Goal: Information Seeking & Learning: Find specific fact

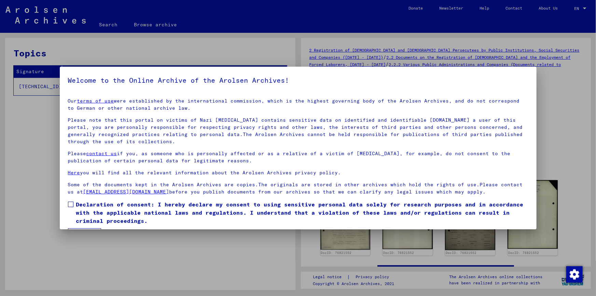
click at [72, 205] on span at bounding box center [70, 204] width 5 height 5
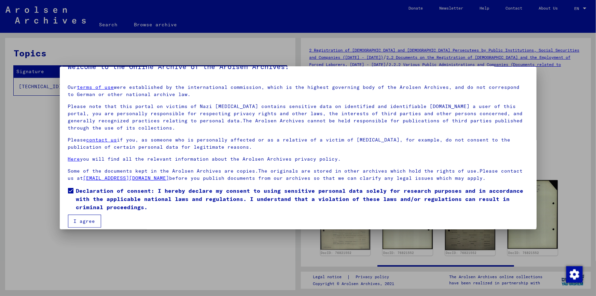
scroll to position [20, 0]
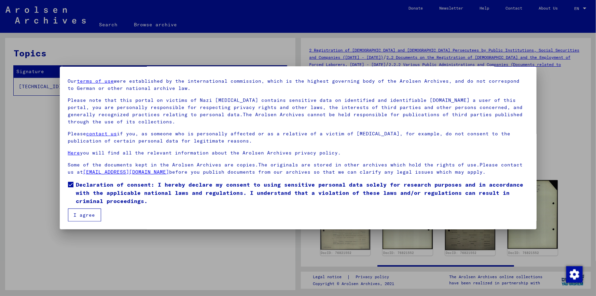
click at [83, 214] on button "I agree" at bounding box center [84, 214] width 33 height 13
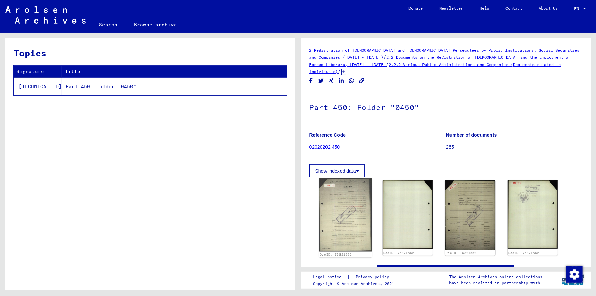
click at [352, 217] on img at bounding box center [345, 214] width 53 height 73
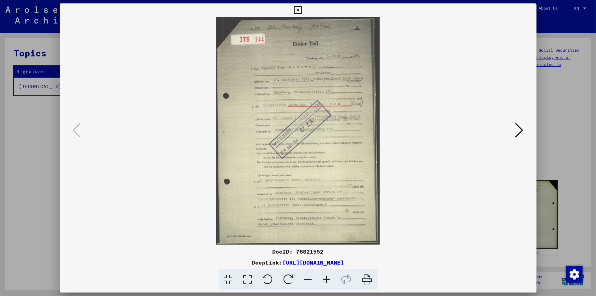
click at [328, 277] on icon at bounding box center [327, 279] width 18 height 21
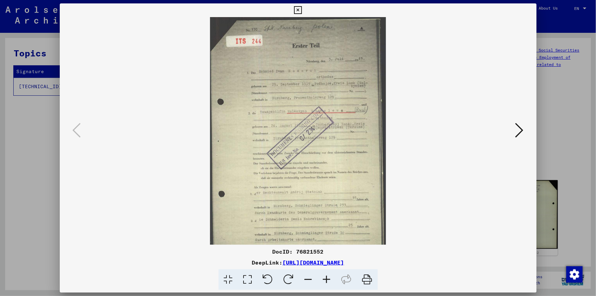
click at [328, 277] on icon at bounding box center [327, 279] width 18 height 21
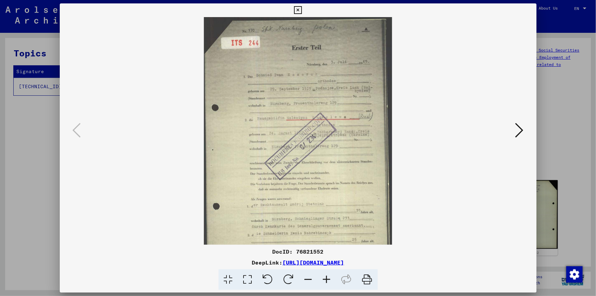
click at [328, 277] on icon at bounding box center [327, 279] width 18 height 21
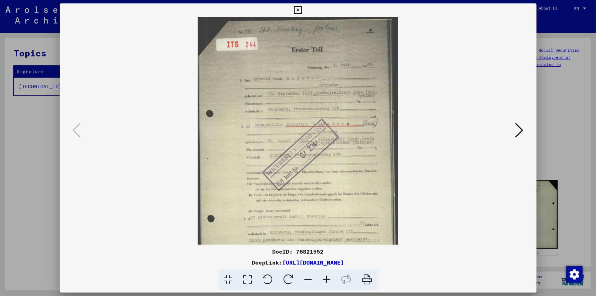
click at [328, 277] on icon at bounding box center [327, 279] width 18 height 21
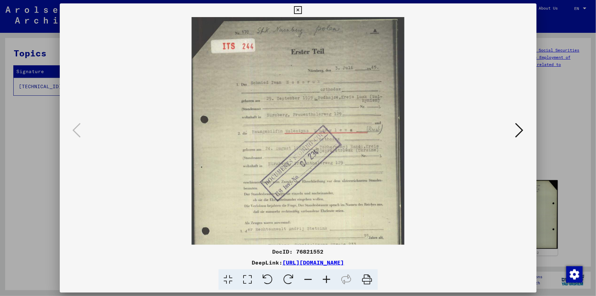
click at [328, 277] on icon at bounding box center [327, 279] width 18 height 21
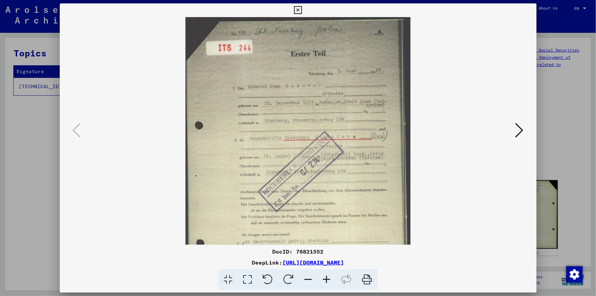
click at [328, 277] on icon at bounding box center [327, 279] width 18 height 21
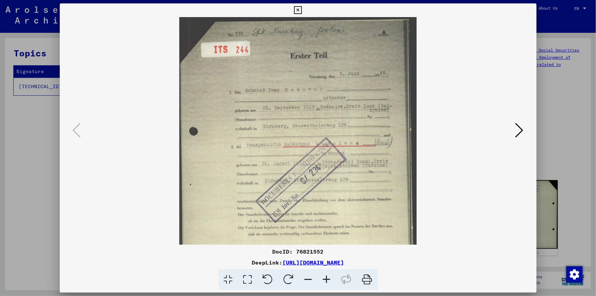
click at [328, 277] on icon at bounding box center [327, 279] width 18 height 21
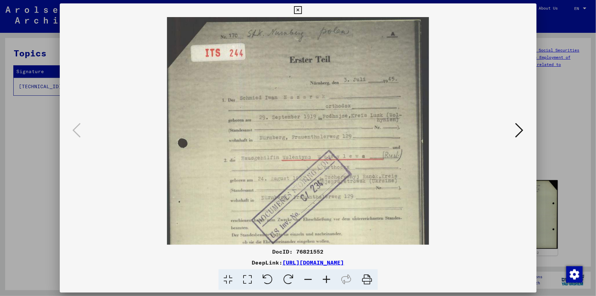
click at [328, 277] on icon at bounding box center [327, 279] width 18 height 21
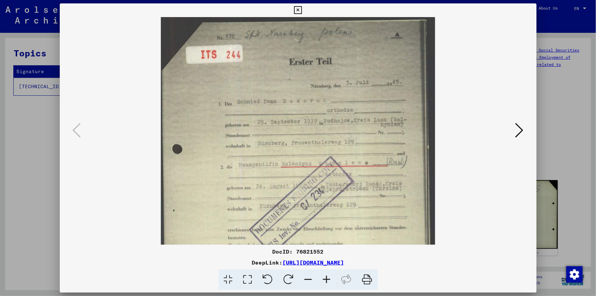
click at [328, 277] on icon at bounding box center [327, 279] width 18 height 21
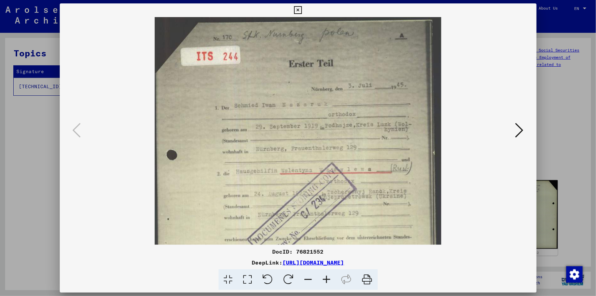
click at [328, 277] on icon at bounding box center [327, 279] width 18 height 21
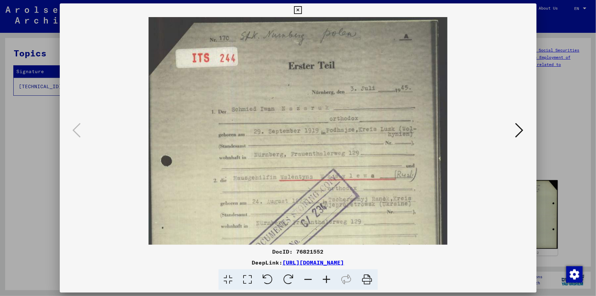
click at [328, 277] on icon at bounding box center [327, 279] width 18 height 21
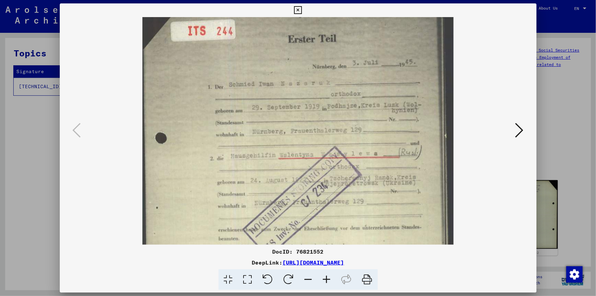
drag, startPoint x: 356, startPoint y: 181, endPoint x: 356, endPoint y: 142, distance: 39.0
click at [356, 142] on img at bounding box center [298, 204] width 311 height 433
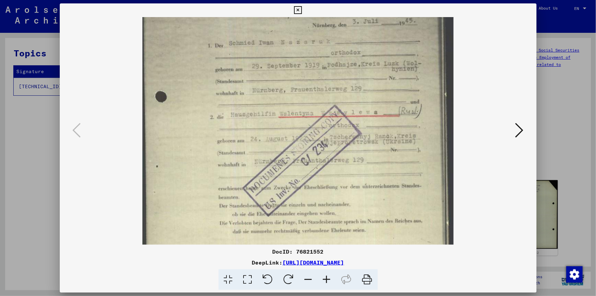
drag, startPoint x: 367, startPoint y: 179, endPoint x: 367, endPoint y: 145, distance: 34.2
click at [367, 145] on img at bounding box center [298, 163] width 311 height 433
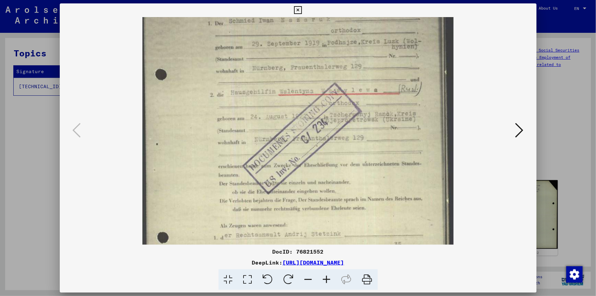
drag, startPoint x: 381, startPoint y: 173, endPoint x: 381, endPoint y: 150, distance: 23.2
click at [381, 150] on img at bounding box center [298, 141] width 311 height 433
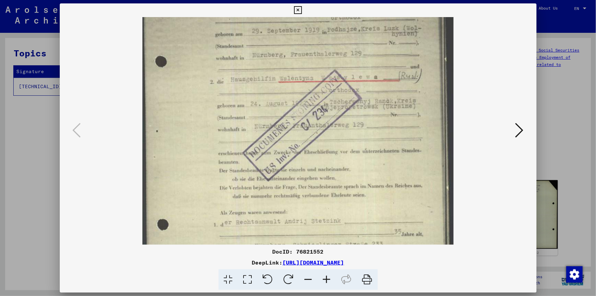
scroll to position [106, 0]
drag, startPoint x: 384, startPoint y: 174, endPoint x: 386, endPoint y: 160, distance: 14.6
click at [386, 160] on img at bounding box center [298, 127] width 311 height 433
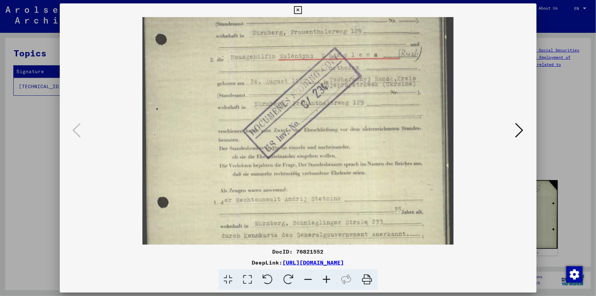
scroll to position [128, 0]
drag, startPoint x: 389, startPoint y: 178, endPoint x: 389, endPoint y: 153, distance: 24.3
click at [389, 153] on img at bounding box center [298, 105] width 311 height 433
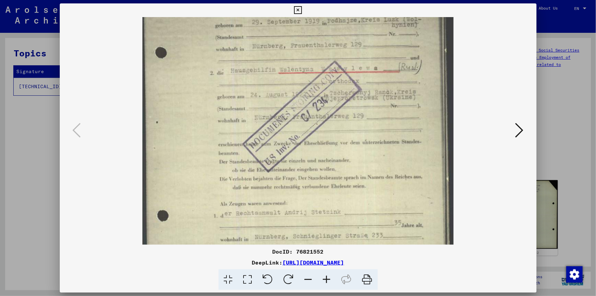
scroll to position [113, 0]
drag, startPoint x: 384, startPoint y: 141, endPoint x: 379, endPoint y: 156, distance: 16.2
click at [379, 156] on img at bounding box center [298, 120] width 311 height 433
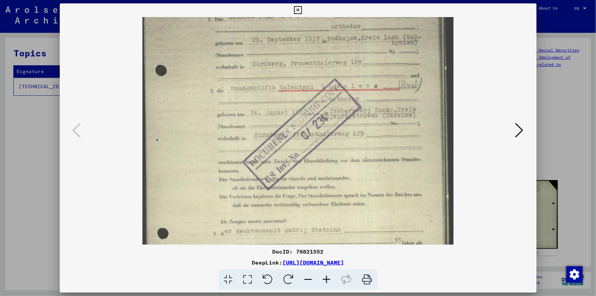
scroll to position [94, 0]
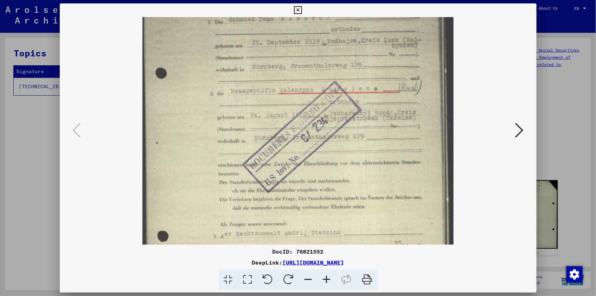
drag, startPoint x: 379, startPoint y: 139, endPoint x: 372, endPoint y: 160, distance: 22.0
click at [372, 160] on img at bounding box center [298, 139] width 311 height 433
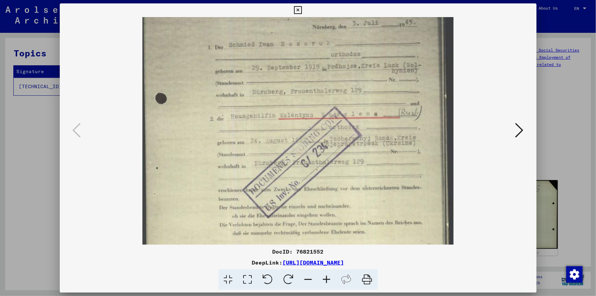
drag, startPoint x: 286, startPoint y: 77, endPoint x: 280, endPoint y: 105, distance: 29.0
click at [280, 105] on img at bounding box center [298, 165] width 311 height 433
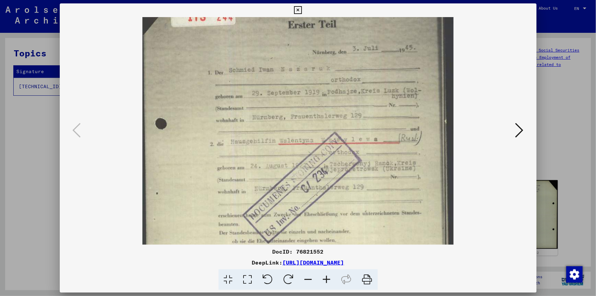
drag, startPoint x: 281, startPoint y: 97, endPoint x: 275, endPoint y: 111, distance: 15.4
click at [275, 111] on img at bounding box center [298, 190] width 311 height 433
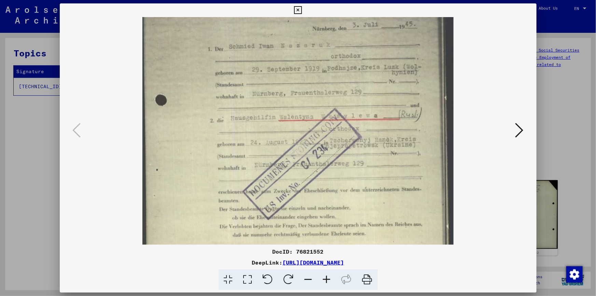
drag, startPoint x: 273, startPoint y: 116, endPoint x: 273, endPoint y: 92, distance: 23.6
click at [273, 92] on img at bounding box center [298, 166] width 311 height 433
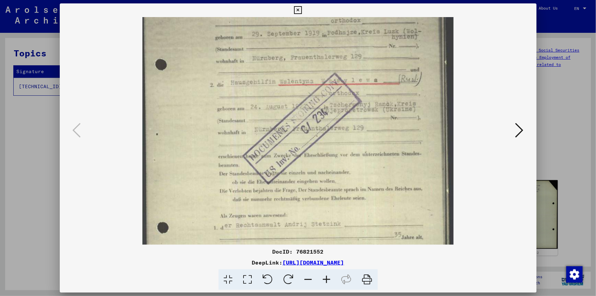
drag, startPoint x: 279, startPoint y: 118, endPoint x: 279, endPoint y: 93, distance: 24.9
click at [279, 93] on img at bounding box center [298, 131] width 311 height 433
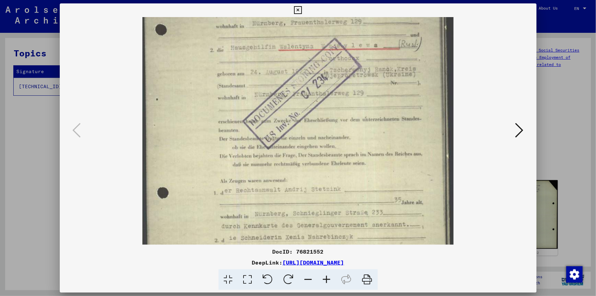
drag, startPoint x: 290, startPoint y: 141, endPoint x: 290, endPoint y: 105, distance: 36.2
click at [290, 105] on img at bounding box center [298, 96] width 311 height 433
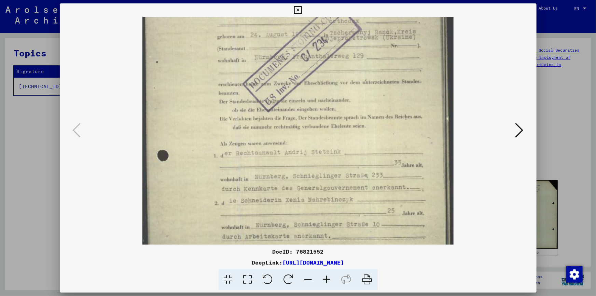
drag, startPoint x: 304, startPoint y: 151, endPoint x: 304, endPoint y: 117, distance: 34.9
click at [304, 117] on img at bounding box center [298, 59] width 311 height 433
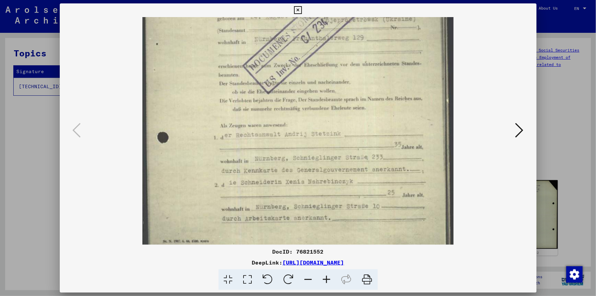
drag, startPoint x: 315, startPoint y: 133, endPoint x: 314, endPoint y: 121, distance: 12.0
click at [314, 121] on img at bounding box center [298, 41] width 311 height 433
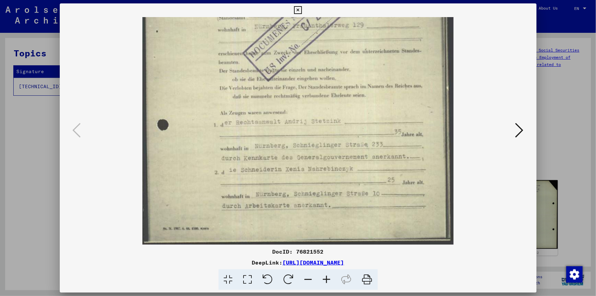
drag, startPoint x: 314, startPoint y: 140, endPoint x: 314, endPoint y: 117, distance: 22.9
click at [314, 117] on img at bounding box center [298, 28] width 311 height 433
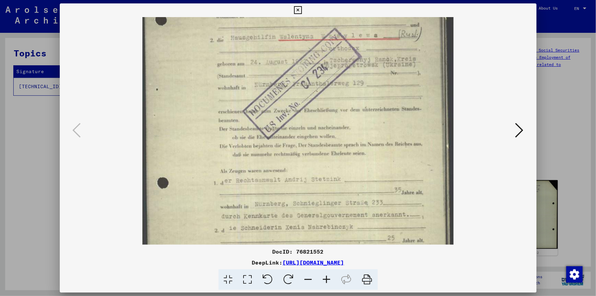
drag, startPoint x: 299, startPoint y: 82, endPoint x: 299, endPoint y: 141, distance: 59.8
click at [299, 141] on img at bounding box center [298, 86] width 311 height 433
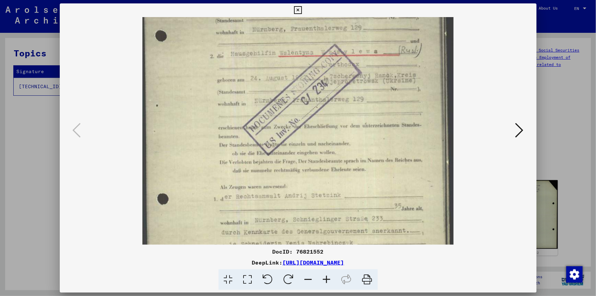
scroll to position [119, 0]
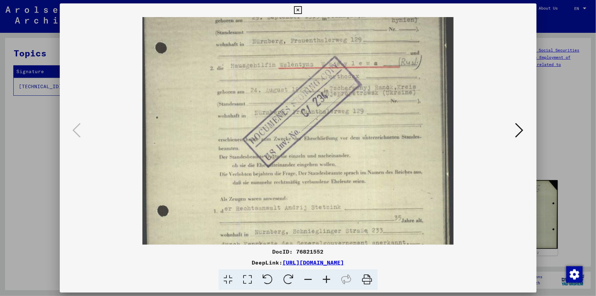
drag, startPoint x: 310, startPoint y: 91, endPoint x: 310, endPoint y: 117, distance: 26.7
click at [310, 117] on img at bounding box center [298, 114] width 311 height 433
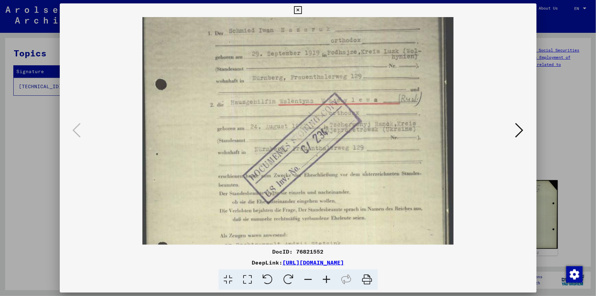
drag, startPoint x: 300, startPoint y: 84, endPoint x: 294, endPoint y: 121, distance: 37.5
click at [294, 121] on img at bounding box center [298, 151] width 311 height 433
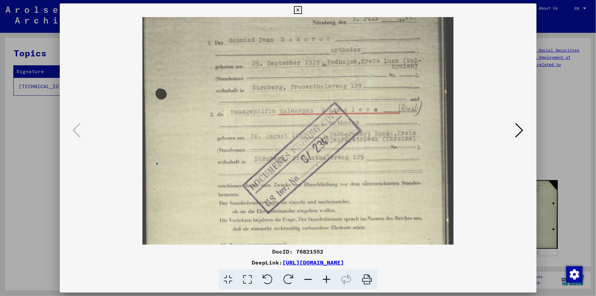
drag, startPoint x: 300, startPoint y: 98, endPoint x: 299, endPoint y: 109, distance: 10.3
click at [299, 109] on img at bounding box center [298, 160] width 311 height 433
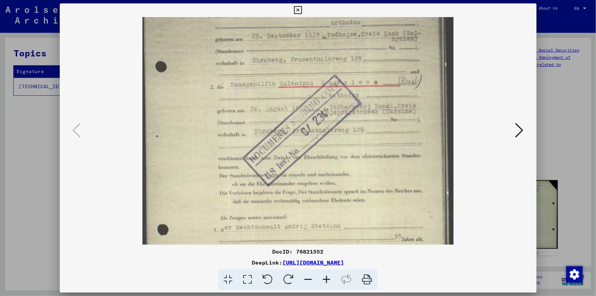
scroll to position [101, 0]
drag, startPoint x: 310, startPoint y: 137, endPoint x: 308, endPoint y: 107, distance: 30.1
click at [308, 107] on img at bounding box center [298, 132] width 311 height 433
click at [520, 128] on icon at bounding box center [520, 130] width 8 height 16
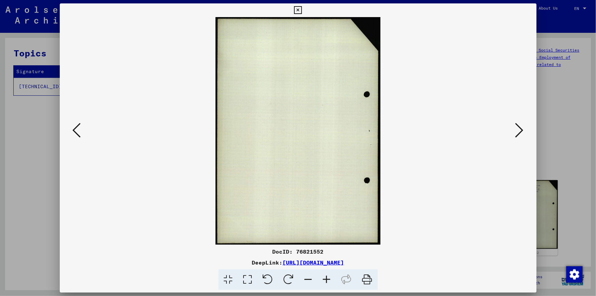
scroll to position [0, 0]
click at [520, 131] on icon at bounding box center [520, 130] width 8 height 16
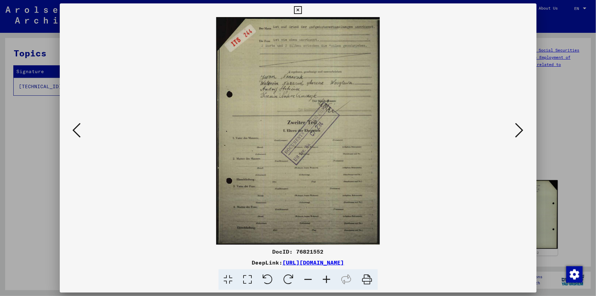
click at [327, 278] on icon at bounding box center [327, 279] width 18 height 21
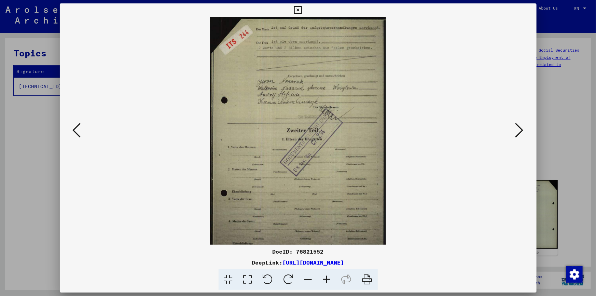
click at [327, 277] on icon at bounding box center [327, 279] width 18 height 21
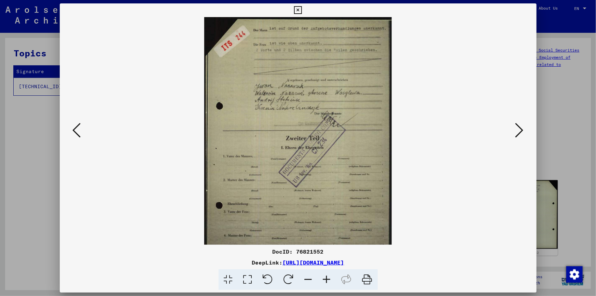
click at [327, 277] on icon at bounding box center [327, 279] width 18 height 21
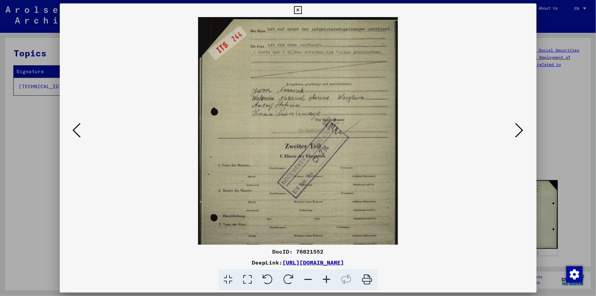
click at [327, 277] on icon at bounding box center [327, 279] width 18 height 21
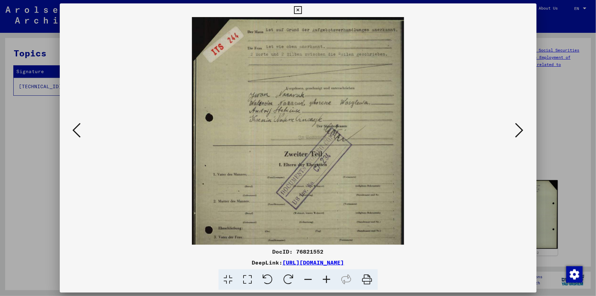
click at [327, 277] on icon at bounding box center [327, 279] width 18 height 21
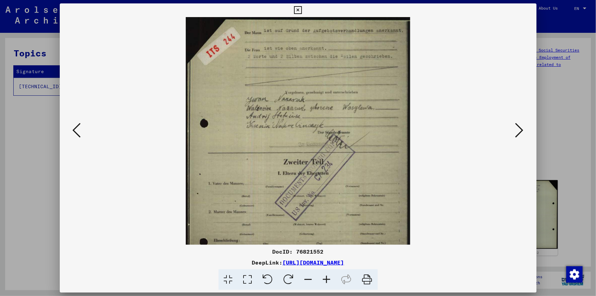
click at [327, 277] on icon at bounding box center [327, 279] width 18 height 21
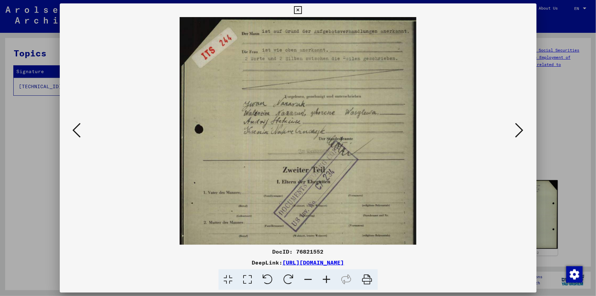
click at [327, 277] on icon at bounding box center [327, 279] width 18 height 21
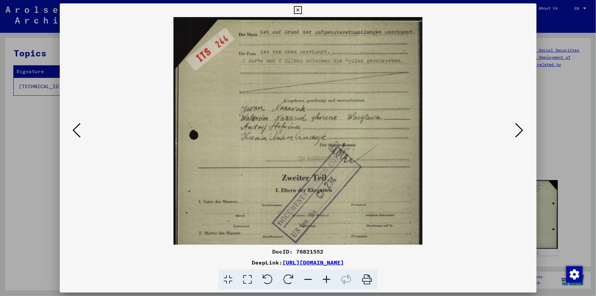
click at [522, 130] on icon at bounding box center [520, 130] width 8 height 16
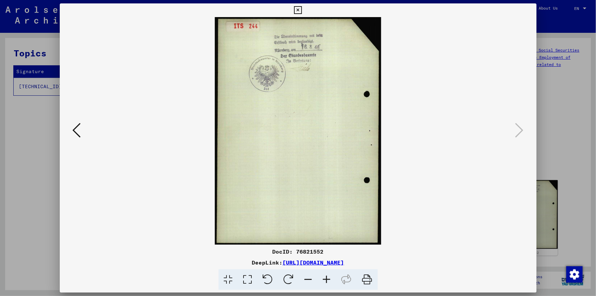
click at [76, 135] on icon at bounding box center [77, 130] width 8 height 16
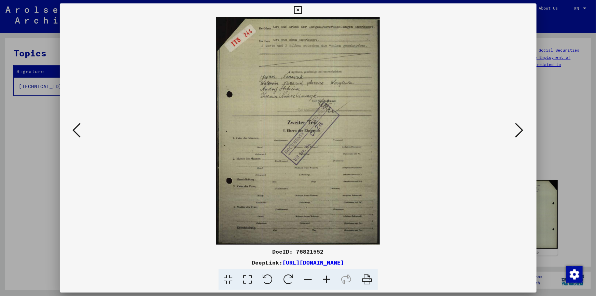
click at [76, 135] on icon at bounding box center [77, 130] width 8 height 16
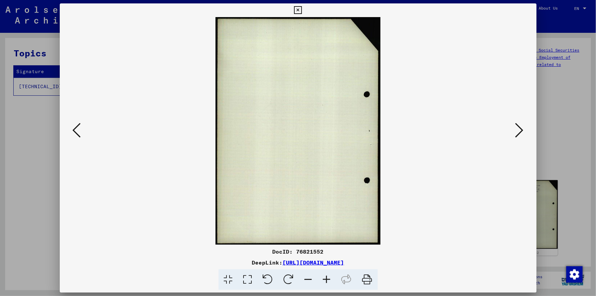
click at [76, 135] on icon at bounding box center [77, 130] width 8 height 16
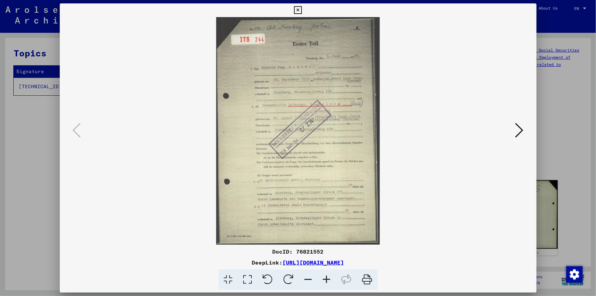
click at [326, 276] on icon at bounding box center [327, 279] width 18 height 21
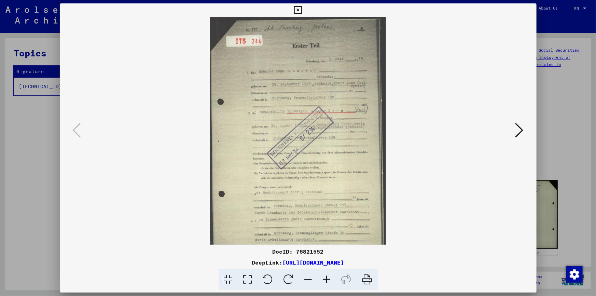
click at [326, 276] on icon at bounding box center [327, 279] width 18 height 21
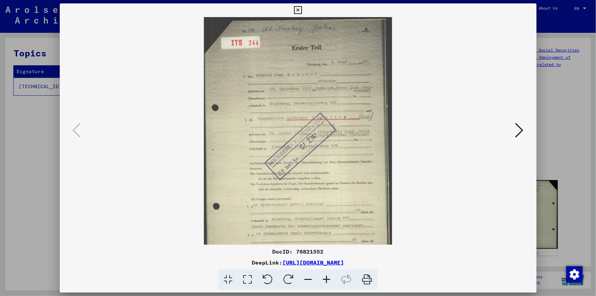
click at [326, 276] on icon at bounding box center [327, 279] width 18 height 21
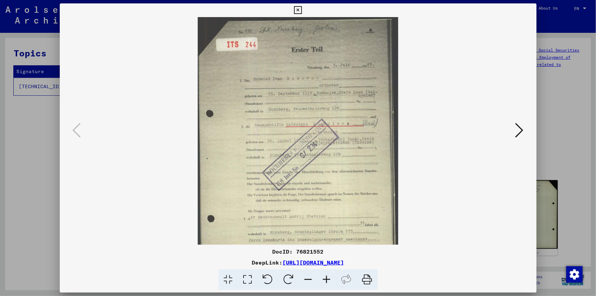
click at [326, 276] on icon at bounding box center [327, 279] width 18 height 21
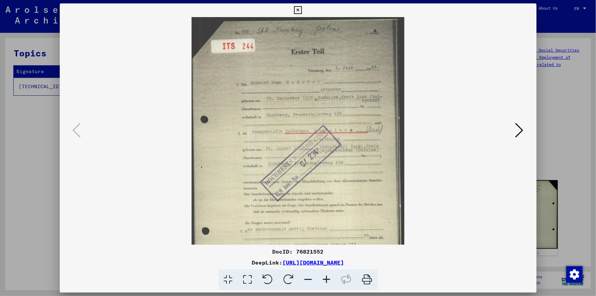
click at [326, 276] on icon at bounding box center [327, 279] width 18 height 21
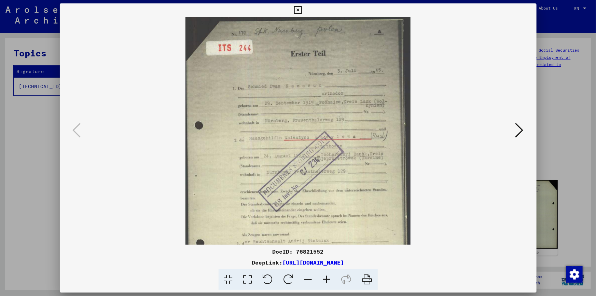
click at [326, 276] on icon at bounding box center [327, 279] width 18 height 21
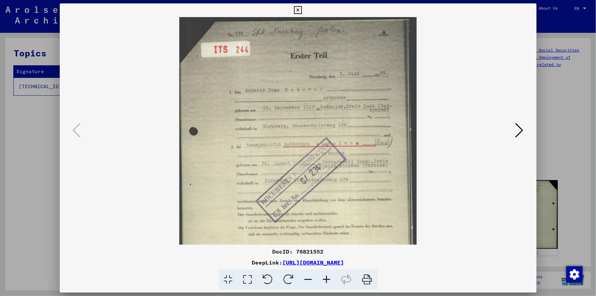
click at [326, 276] on icon at bounding box center [327, 279] width 18 height 21
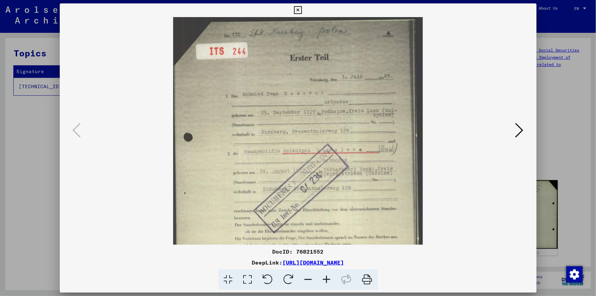
click at [297, 10] on icon at bounding box center [298, 10] width 8 height 8
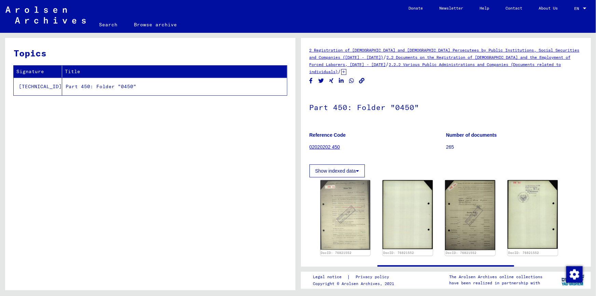
click at [113, 24] on link "Search" at bounding box center [108, 24] width 35 height 16
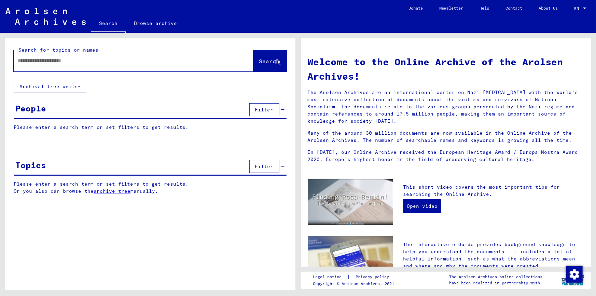
click at [19, 60] on input "text" at bounding box center [125, 60] width 215 height 7
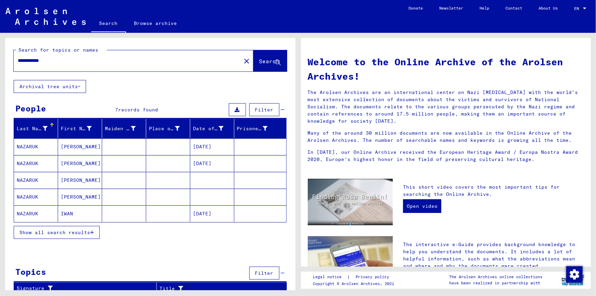
click at [32, 214] on mat-cell "NAZARUK" at bounding box center [36, 213] width 44 height 16
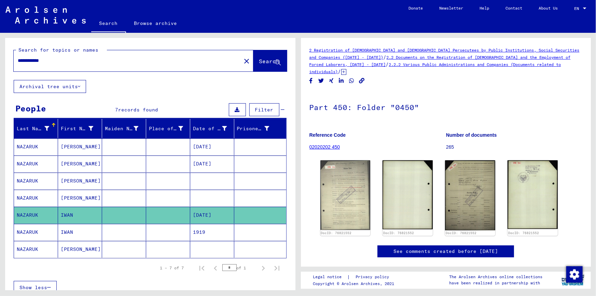
click at [74, 232] on mat-cell "IWAN" at bounding box center [80, 232] width 44 height 17
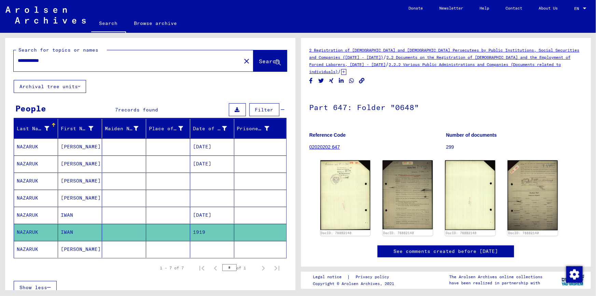
click at [70, 247] on mat-cell "[PERSON_NAME]" at bounding box center [80, 249] width 44 height 17
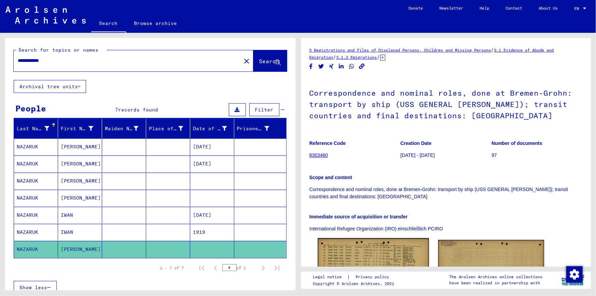
scroll to position [93, 0]
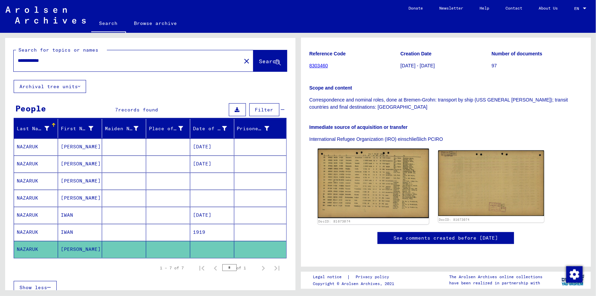
click at [372, 193] on img at bounding box center [373, 184] width 111 height 70
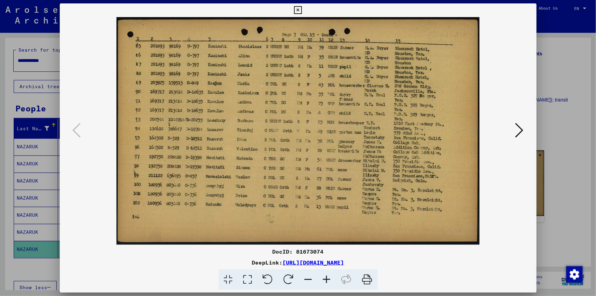
click at [298, 10] on icon at bounding box center [298, 10] width 8 height 8
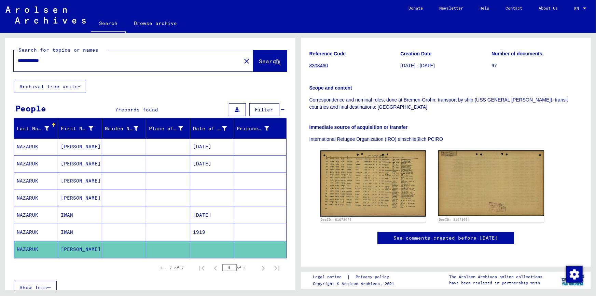
click at [69, 196] on mat-cell "[PERSON_NAME]" at bounding box center [80, 198] width 44 height 17
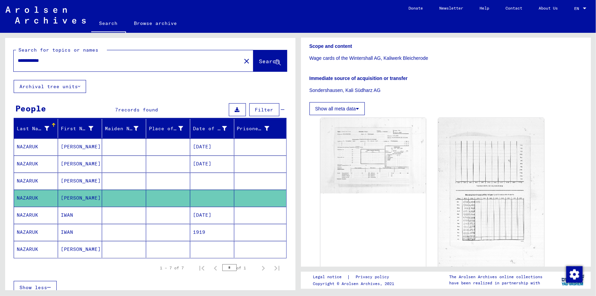
scroll to position [124, 0]
click at [379, 149] on img at bounding box center [373, 152] width 111 height 79
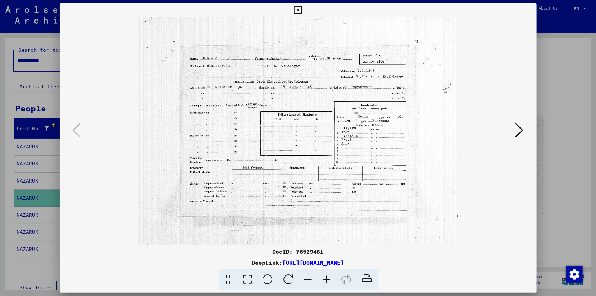
click at [327, 277] on icon at bounding box center [327, 279] width 18 height 21
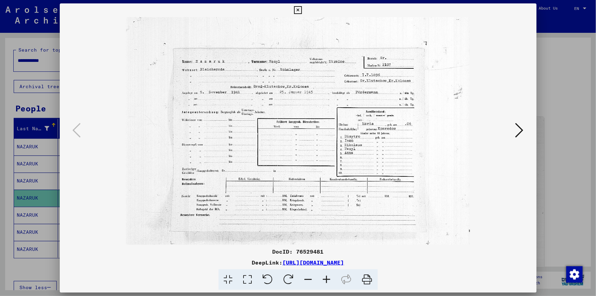
click at [327, 277] on icon at bounding box center [327, 279] width 18 height 21
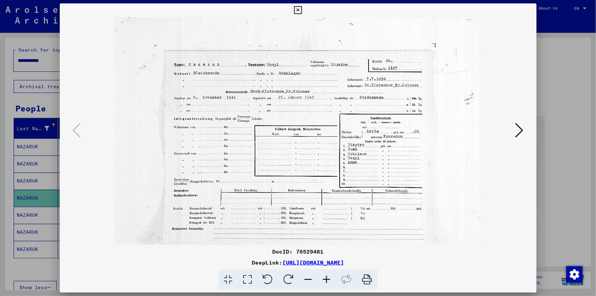
click at [327, 277] on icon at bounding box center [327, 279] width 18 height 21
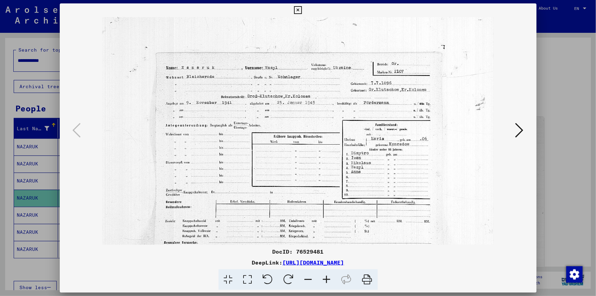
click at [327, 277] on icon at bounding box center [327, 279] width 18 height 21
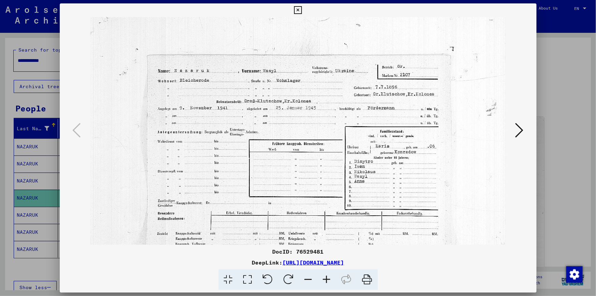
click at [299, 8] on icon at bounding box center [298, 10] width 8 height 8
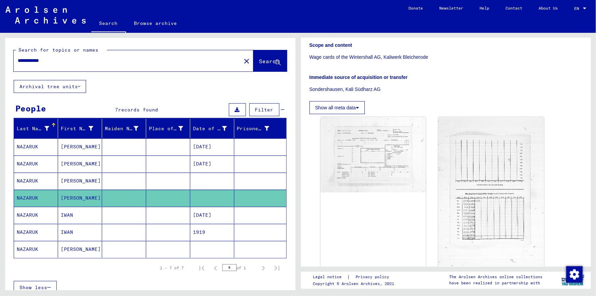
click at [167, 183] on mat-cell at bounding box center [168, 181] width 44 height 17
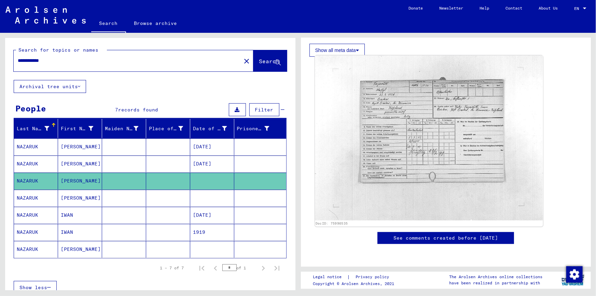
scroll to position [186, 0]
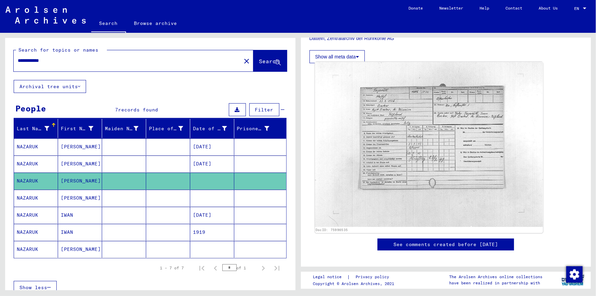
click at [385, 140] on img at bounding box center [429, 144] width 228 height 165
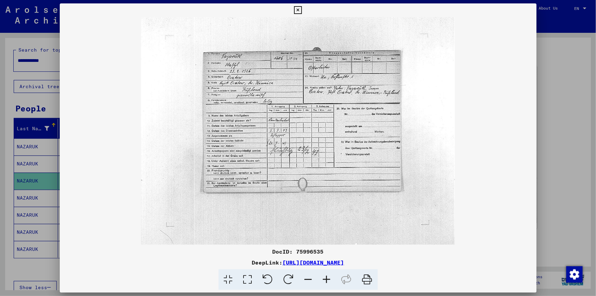
click at [327, 277] on icon at bounding box center [327, 279] width 18 height 21
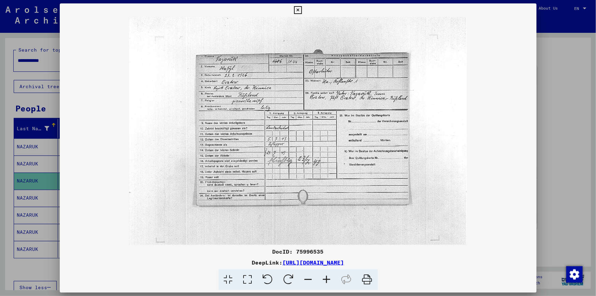
click at [327, 277] on icon at bounding box center [327, 279] width 18 height 21
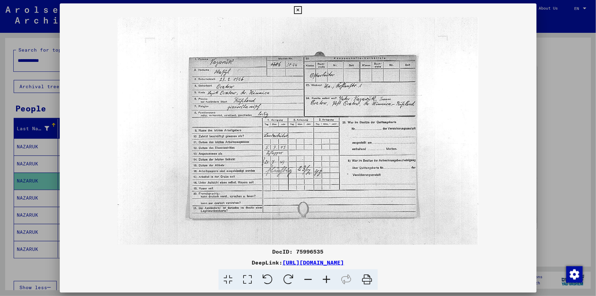
click at [327, 277] on icon at bounding box center [327, 279] width 18 height 21
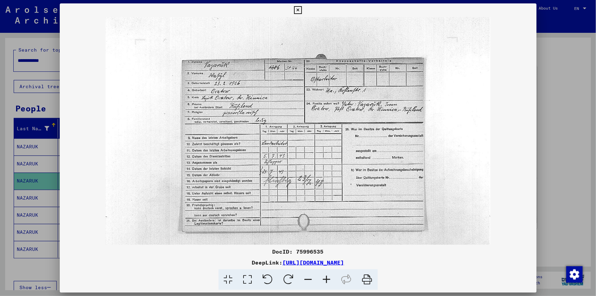
click at [327, 277] on icon at bounding box center [327, 279] width 18 height 21
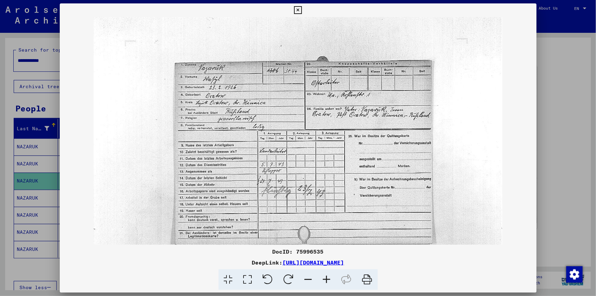
click at [327, 277] on icon at bounding box center [327, 279] width 18 height 21
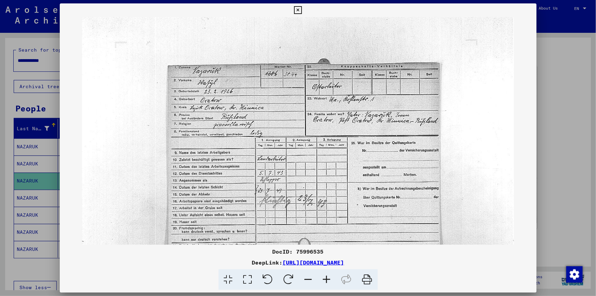
click at [328, 277] on icon at bounding box center [327, 279] width 18 height 21
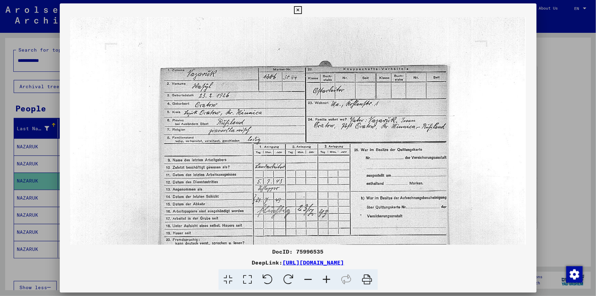
click at [328, 277] on icon at bounding box center [327, 279] width 18 height 21
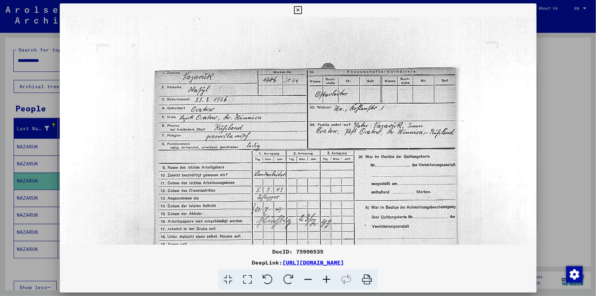
click at [328, 277] on icon at bounding box center [327, 279] width 18 height 21
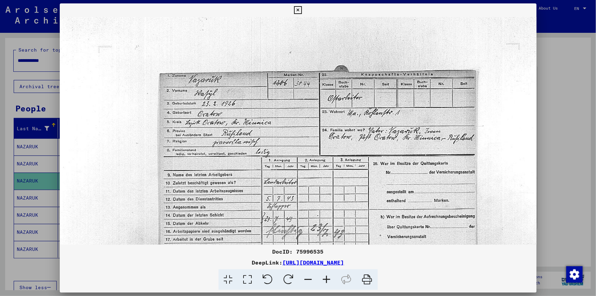
click at [328, 277] on icon at bounding box center [327, 279] width 18 height 21
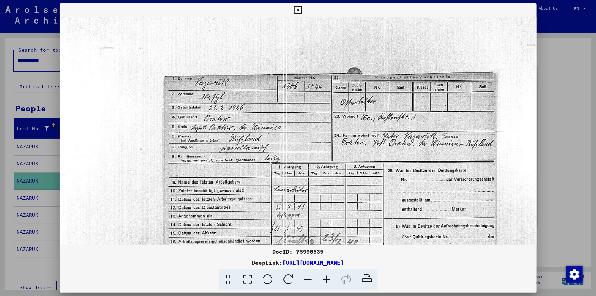
click at [298, 9] on icon at bounding box center [298, 10] width 8 height 8
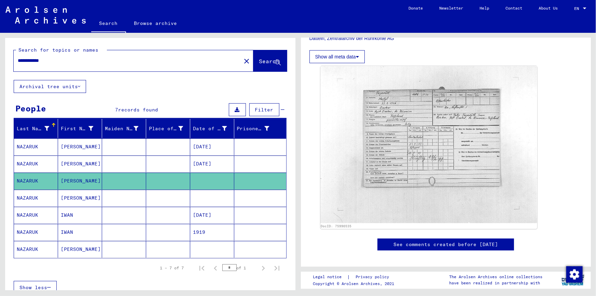
click at [221, 198] on mat-cell at bounding box center [212, 198] width 44 height 17
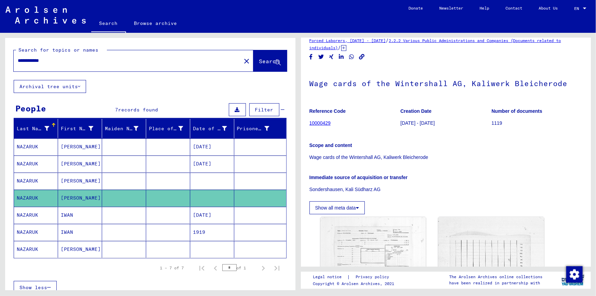
scroll to position [62, 0]
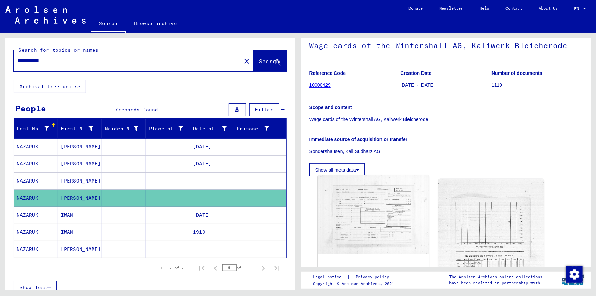
click at [384, 204] on img at bounding box center [373, 214] width 111 height 79
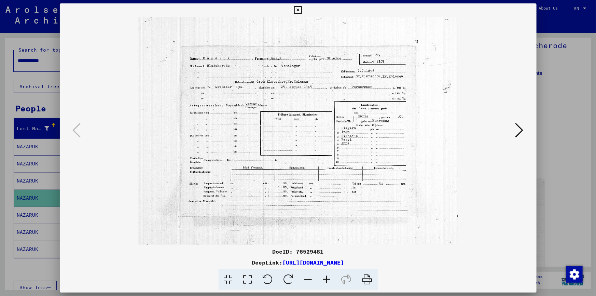
click at [328, 279] on icon at bounding box center [327, 279] width 18 height 21
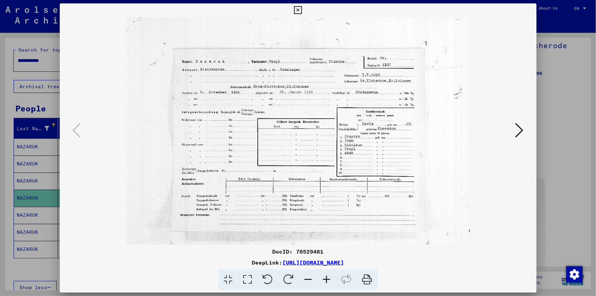
click at [328, 279] on icon at bounding box center [327, 279] width 18 height 21
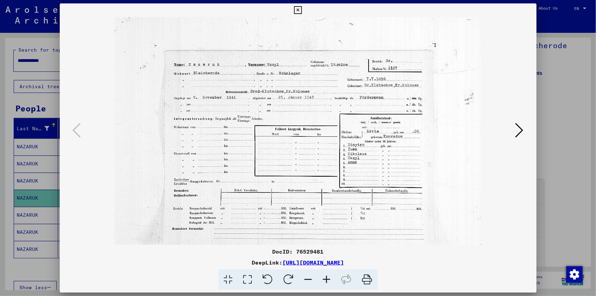
click at [328, 279] on icon at bounding box center [327, 279] width 18 height 21
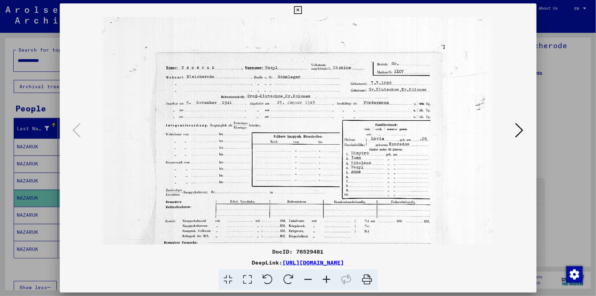
click at [328, 279] on icon at bounding box center [327, 279] width 18 height 21
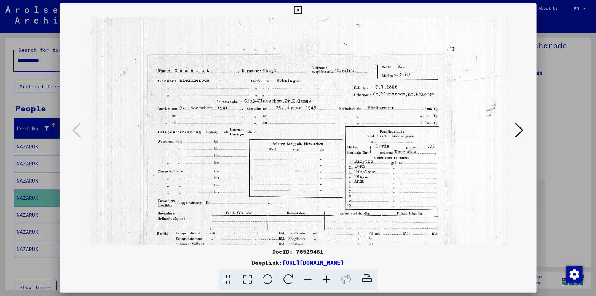
click at [328, 279] on icon at bounding box center [327, 279] width 18 height 21
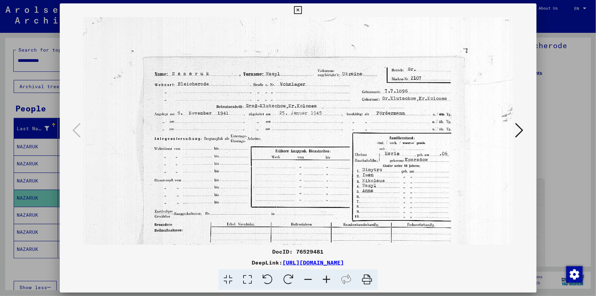
click at [328, 279] on icon at bounding box center [327, 279] width 18 height 21
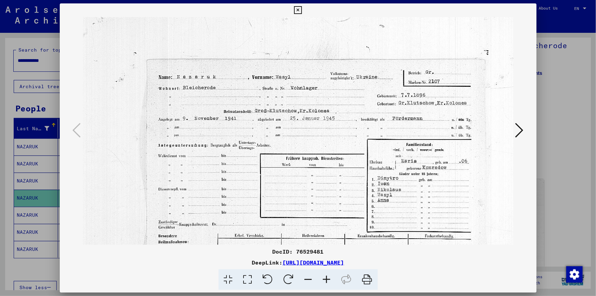
click at [521, 130] on icon at bounding box center [520, 130] width 8 height 16
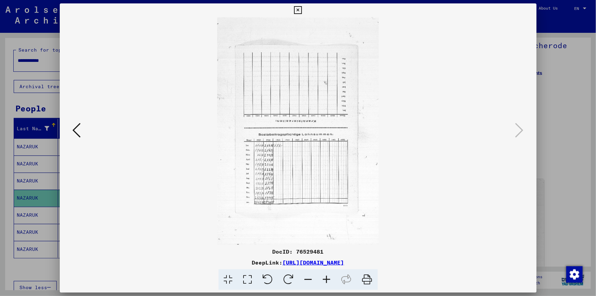
click at [328, 277] on icon at bounding box center [327, 279] width 18 height 21
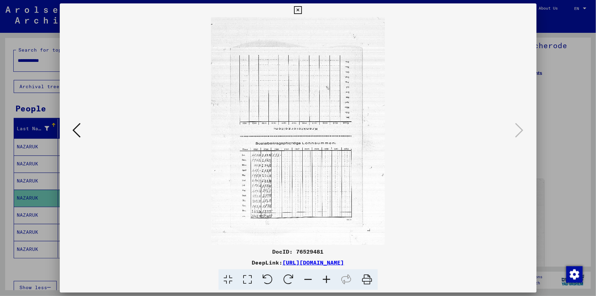
click at [328, 277] on icon at bounding box center [327, 279] width 18 height 21
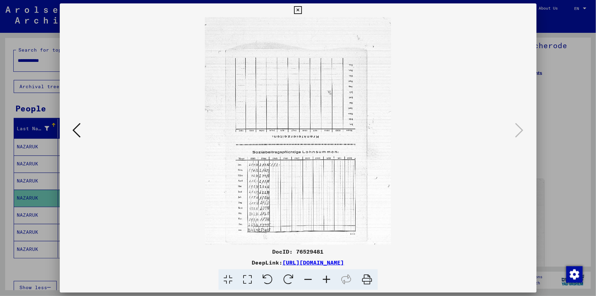
click at [328, 277] on icon at bounding box center [327, 279] width 18 height 21
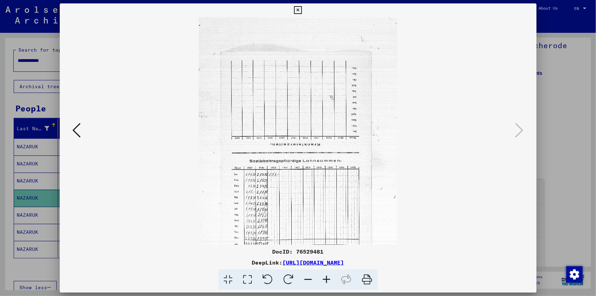
click at [328, 277] on icon at bounding box center [327, 279] width 18 height 21
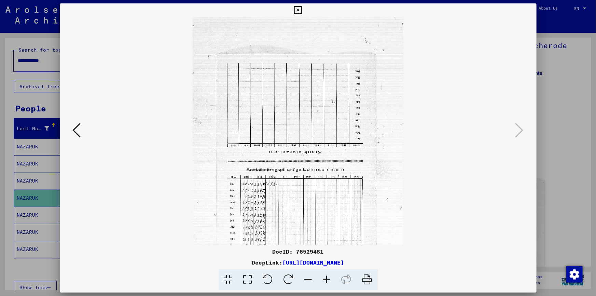
click at [328, 277] on icon at bounding box center [327, 279] width 18 height 21
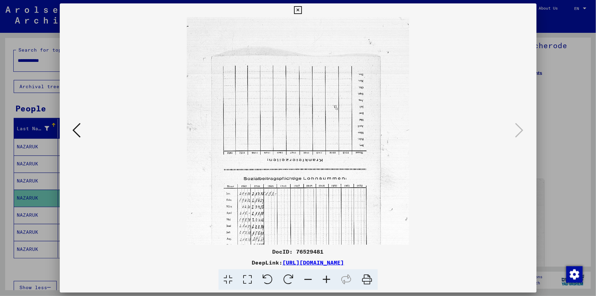
click at [328, 277] on icon at bounding box center [327, 279] width 18 height 21
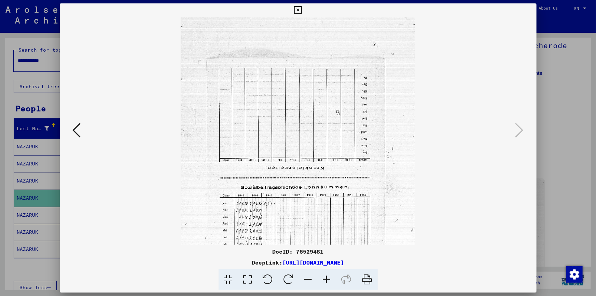
click at [75, 130] on icon at bounding box center [77, 130] width 8 height 16
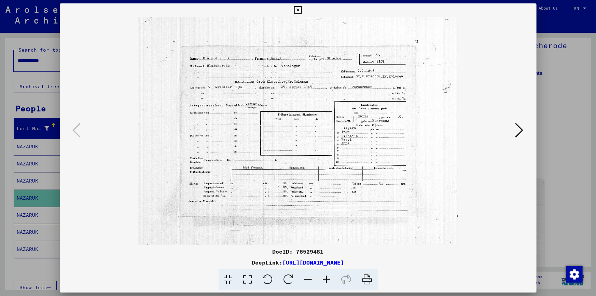
click at [299, 9] on icon at bounding box center [298, 10] width 8 height 8
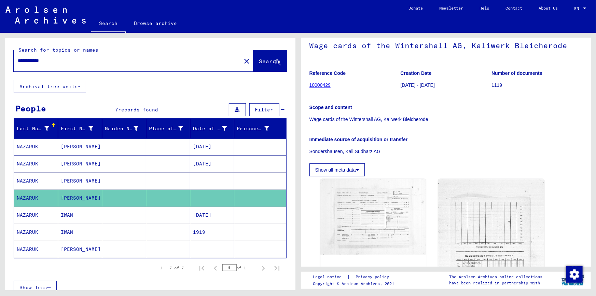
click at [133, 180] on mat-cell at bounding box center [124, 181] width 44 height 17
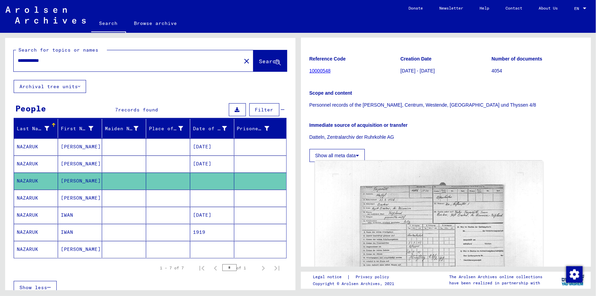
scroll to position [93, 0]
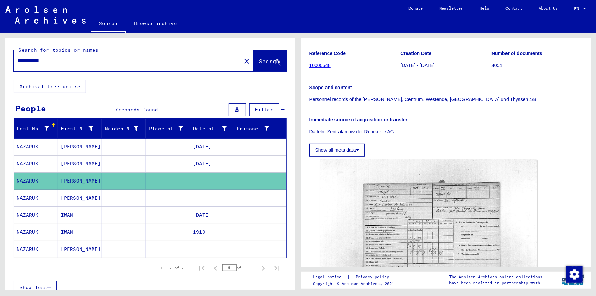
click at [210, 163] on mat-cell "[DATE]" at bounding box center [212, 163] width 44 height 17
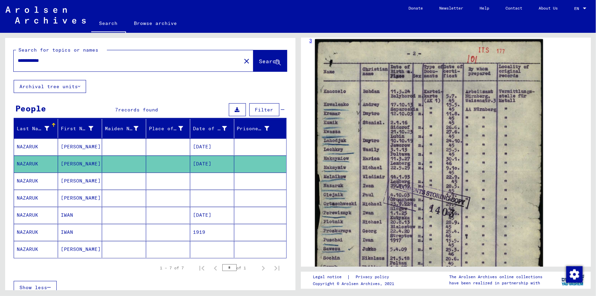
scroll to position [155, 0]
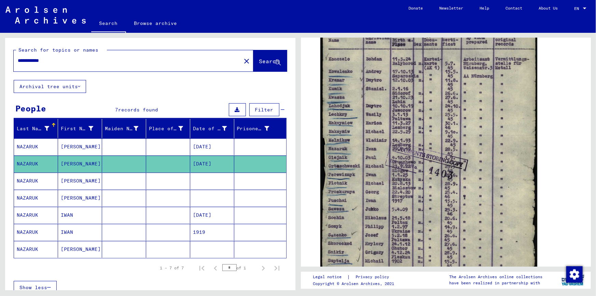
click at [208, 148] on mat-cell "[DATE]" at bounding box center [212, 146] width 44 height 17
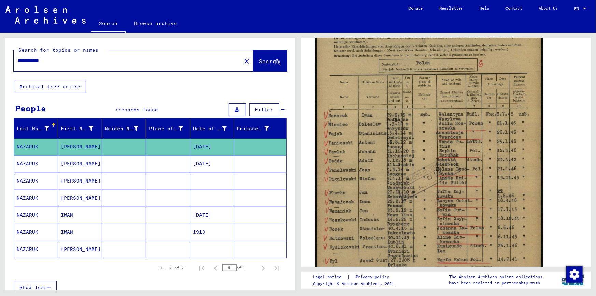
scroll to position [155, 0]
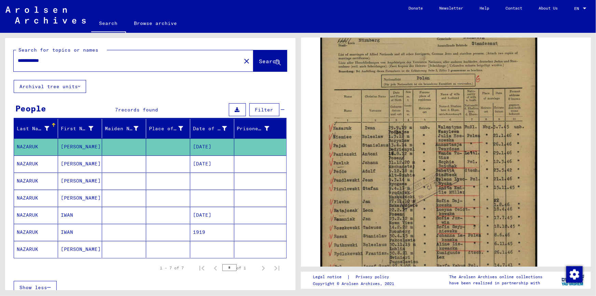
click at [51, 62] on input "**********" at bounding box center [127, 60] width 219 height 7
type input "*"
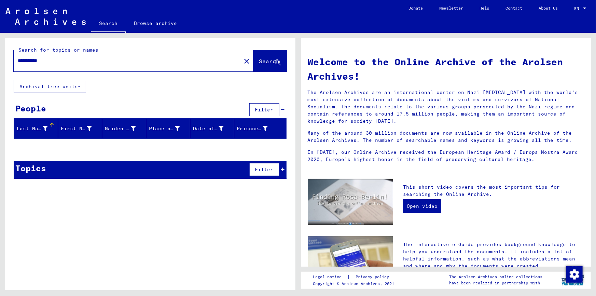
click at [47, 62] on input "**********" at bounding box center [125, 60] width 215 height 7
type input "*"
type input "**********"
click at [259, 65] on span "Search" at bounding box center [270, 61] width 22 height 7
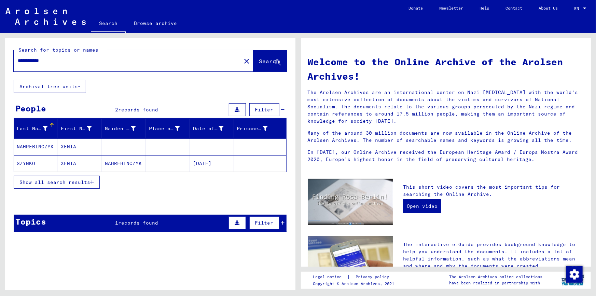
click at [38, 145] on mat-cell "NAHREBINCZYK" at bounding box center [36, 146] width 44 height 16
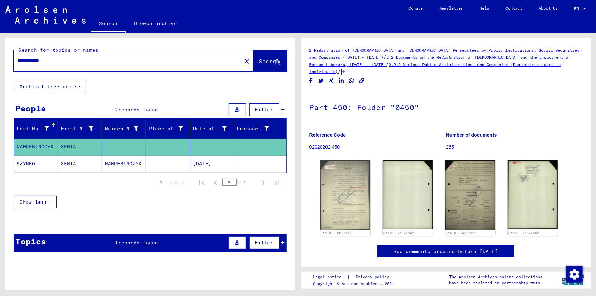
click at [112, 161] on mat-cell "NAHREBINCZYK" at bounding box center [124, 163] width 44 height 17
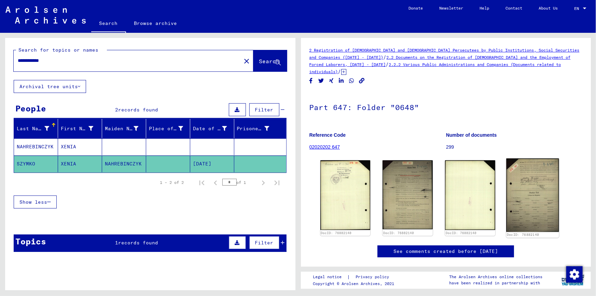
click at [520, 186] on img at bounding box center [532, 195] width 53 height 73
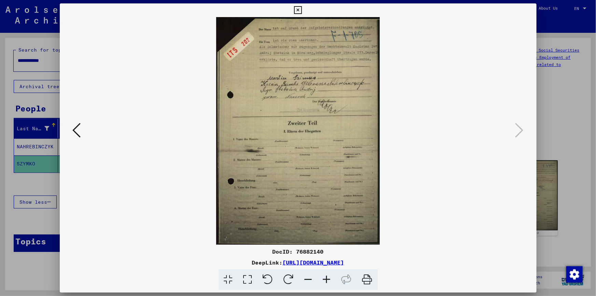
click at [325, 279] on icon at bounding box center [327, 279] width 18 height 21
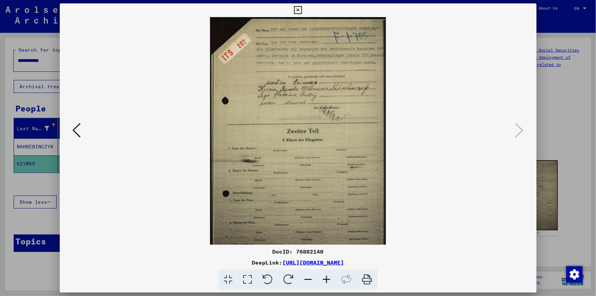
click at [325, 279] on icon at bounding box center [327, 279] width 18 height 21
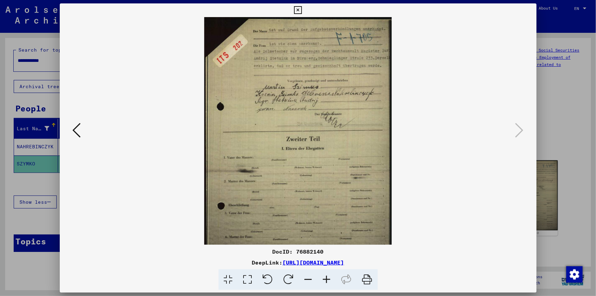
click at [325, 279] on icon at bounding box center [327, 279] width 18 height 21
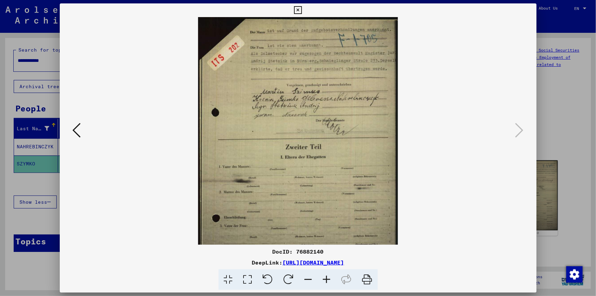
click at [325, 279] on icon at bounding box center [327, 279] width 18 height 21
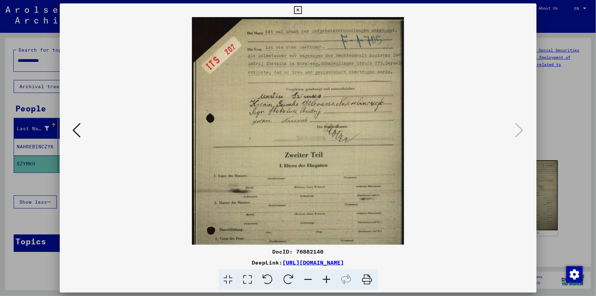
click at [325, 279] on icon at bounding box center [327, 279] width 18 height 21
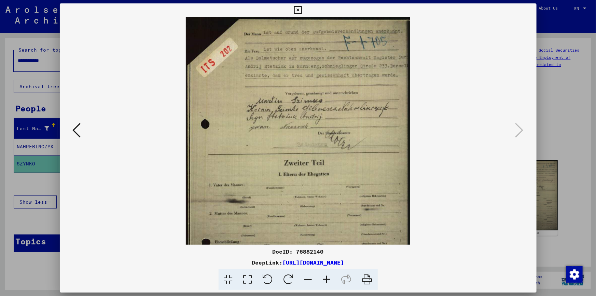
click at [325, 279] on icon at bounding box center [327, 279] width 18 height 21
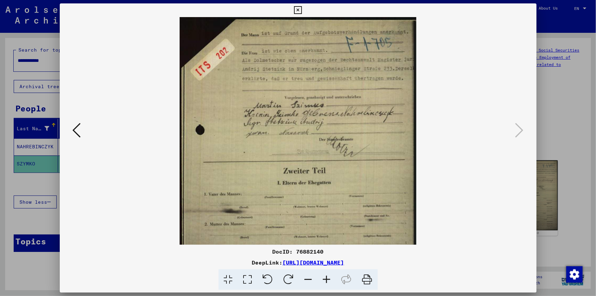
click at [325, 279] on icon at bounding box center [327, 279] width 18 height 21
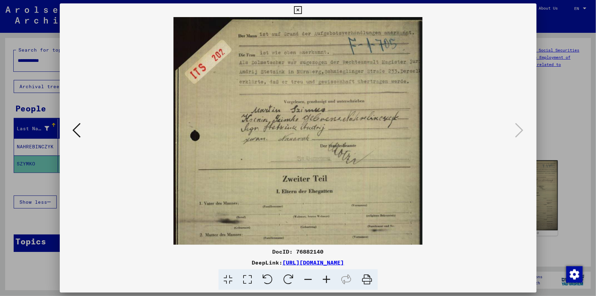
click at [326, 279] on icon at bounding box center [327, 279] width 18 height 21
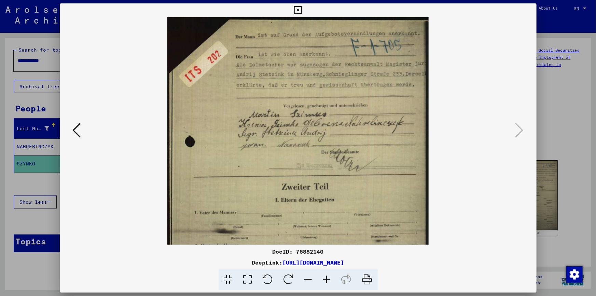
click at [326, 279] on icon at bounding box center [327, 279] width 18 height 21
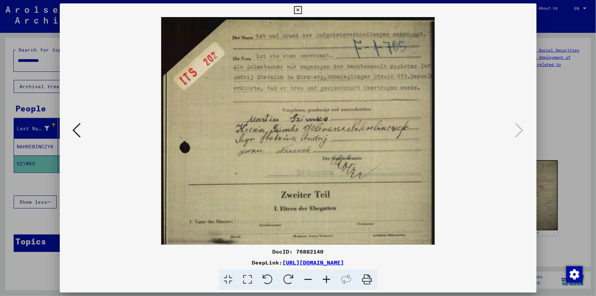
click at [77, 132] on icon at bounding box center [77, 130] width 8 height 16
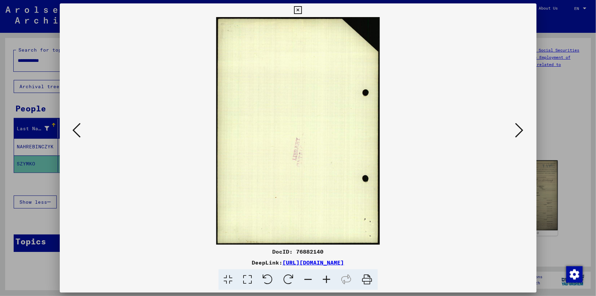
click at [77, 132] on icon at bounding box center [77, 130] width 8 height 16
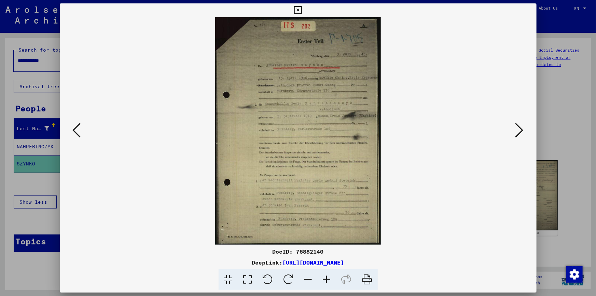
click at [328, 276] on icon at bounding box center [327, 279] width 18 height 21
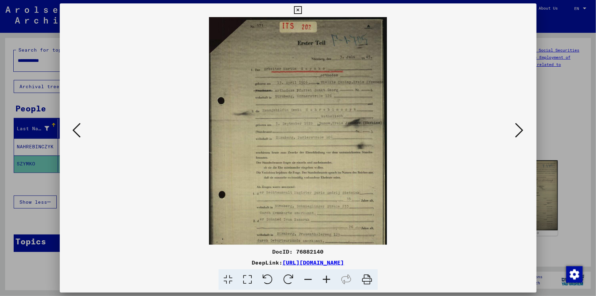
click at [328, 276] on icon at bounding box center [327, 279] width 18 height 21
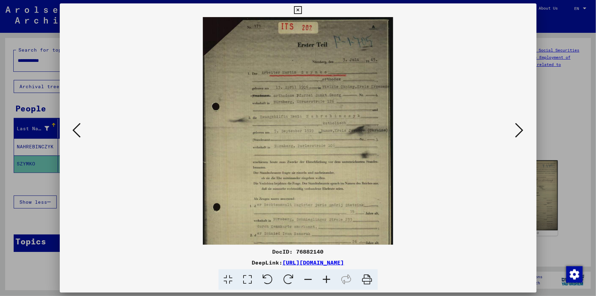
click at [328, 276] on icon at bounding box center [327, 279] width 18 height 21
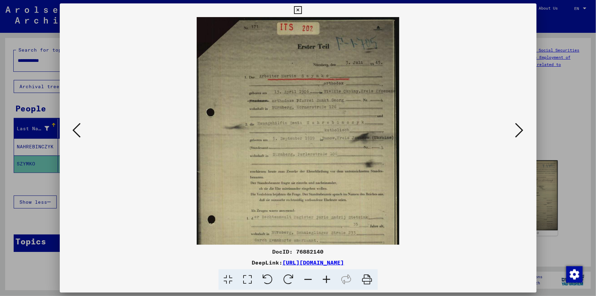
click at [328, 276] on icon at bounding box center [327, 279] width 18 height 21
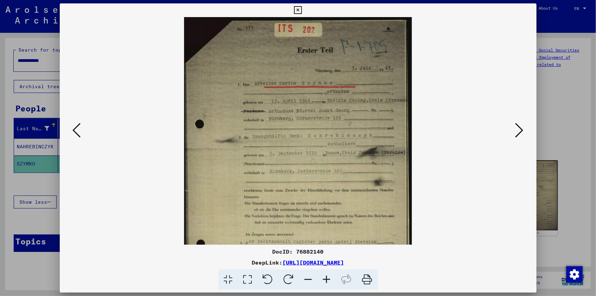
click at [328, 276] on icon at bounding box center [327, 279] width 18 height 21
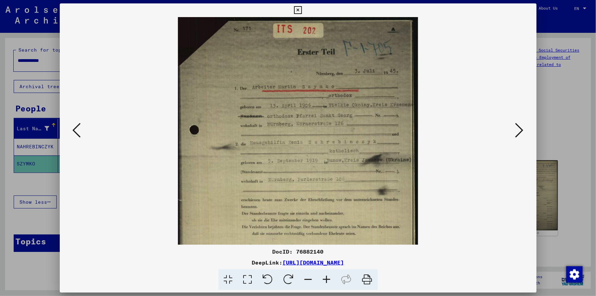
click at [328, 276] on icon at bounding box center [327, 279] width 18 height 21
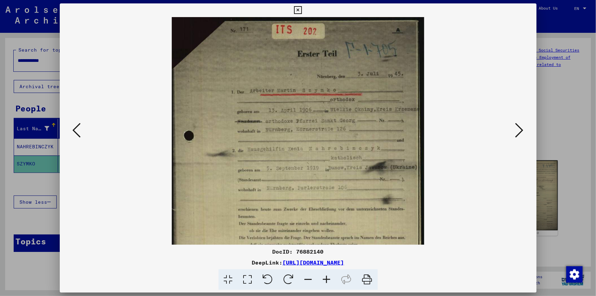
click at [328, 276] on icon at bounding box center [327, 279] width 18 height 21
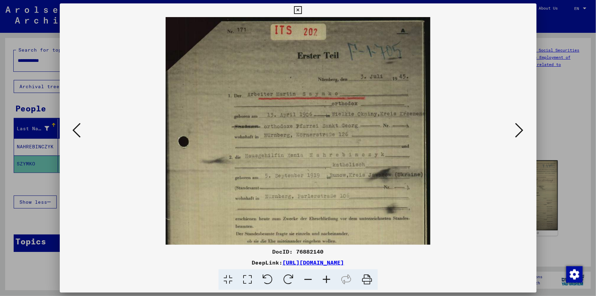
click at [328, 276] on icon at bounding box center [327, 279] width 18 height 21
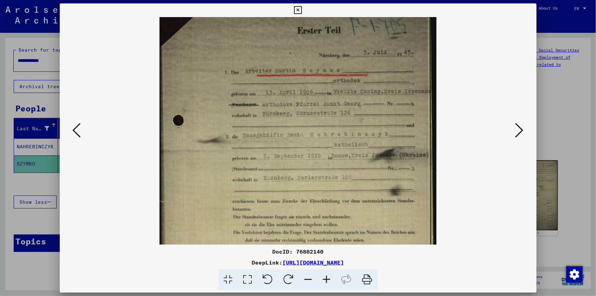
drag, startPoint x: 320, startPoint y: 167, endPoint x: 311, endPoint y: 141, distance: 27.9
click at [311, 141] on img at bounding box center [298, 180] width 277 height 381
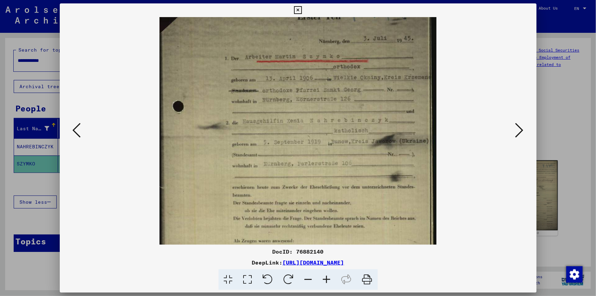
drag, startPoint x: 333, startPoint y: 178, endPoint x: 331, endPoint y: 163, distance: 15.2
click at [331, 163] on img at bounding box center [298, 166] width 277 height 381
click at [326, 277] on icon at bounding box center [327, 279] width 18 height 21
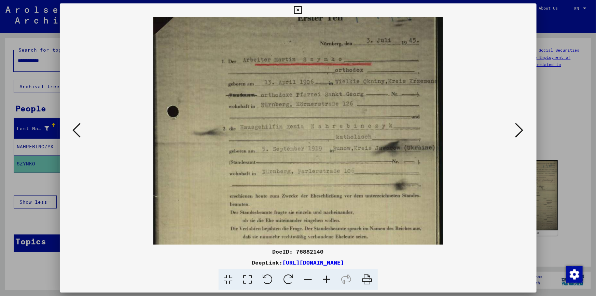
click at [326, 277] on icon at bounding box center [327, 279] width 18 height 21
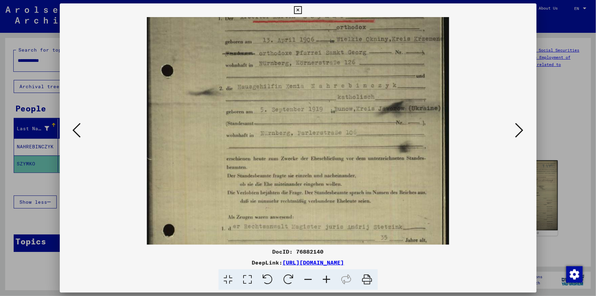
drag, startPoint x: 320, startPoint y: 179, endPoint x: 318, endPoint y: 115, distance: 63.9
click at [318, 123] on img at bounding box center [298, 137] width 302 height 416
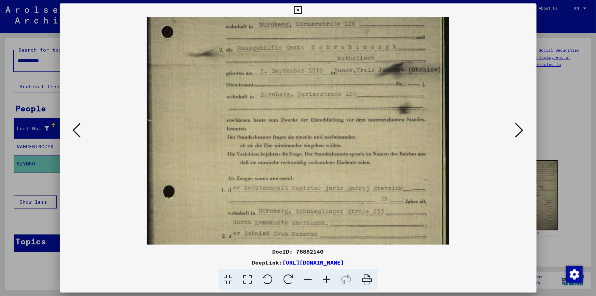
drag, startPoint x: 318, startPoint y: 178, endPoint x: 311, endPoint y: 108, distance: 70.4
click at [313, 113] on img at bounding box center [298, 98] width 302 height 416
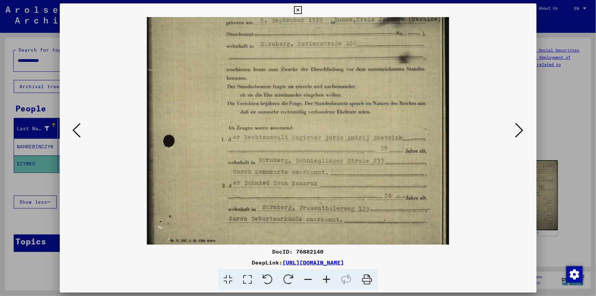
scroll to position [188, 0]
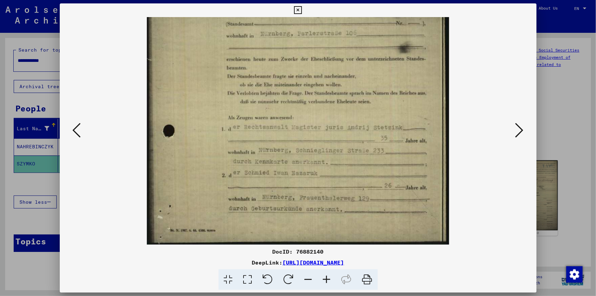
drag, startPoint x: 311, startPoint y: 154, endPoint x: 307, endPoint y: 117, distance: 36.8
click at [307, 117] on img at bounding box center [298, 37] width 302 height 416
drag, startPoint x: 331, startPoint y: 152, endPoint x: 331, endPoint y: 134, distance: 18.1
click at [331, 134] on img at bounding box center [298, 37] width 302 height 416
drag, startPoint x: 347, startPoint y: 162, endPoint x: 347, endPoint y: 146, distance: 15.7
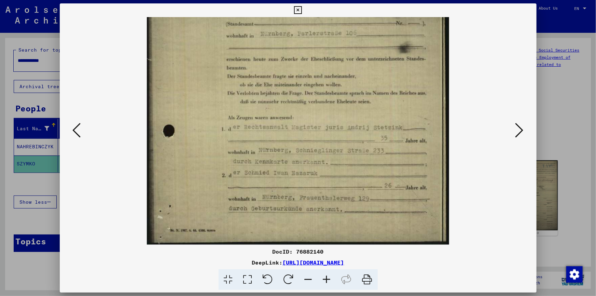
click at [347, 146] on img at bounding box center [298, 37] width 302 height 416
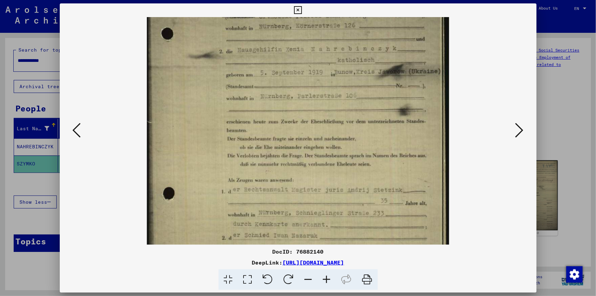
drag, startPoint x: 324, startPoint y: 79, endPoint x: 307, endPoint y: 144, distance: 67.1
click at [308, 142] on img at bounding box center [298, 100] width 302 height 416
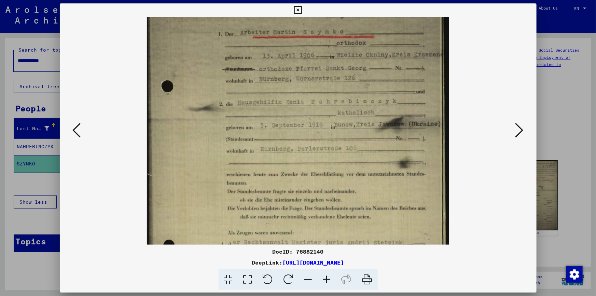
drag, startPoint x: 320, startPoint y: 104, endPoint x: 308, endPoint y: 139, distance: 37.1
click at [308, 139] on img at bounding box center [298, 152] width 302 height 416
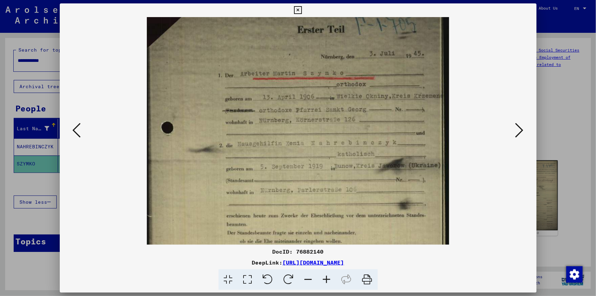
drag, startPoint x: 311, startPoint y: 104, endPoint x: 299, endPoint y: 146, distance: 43.6
click at [299, 146] on img at bounding box center [298, 194] width 302 height 416
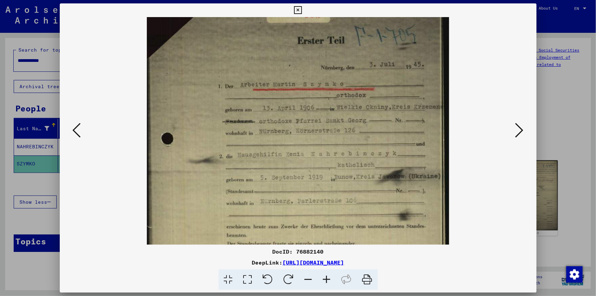
scroll to position [19, 0]
drag, startPoint x: 304, startPoint y: 115, endPoint x: 303, endPoint y: 127, distance: 12.7
click at [303, 127] on img at bounding box center [298, 206] width 302 height 416
click at [521, 131] on icon at bounding box center [520, 130] width 8 height 16
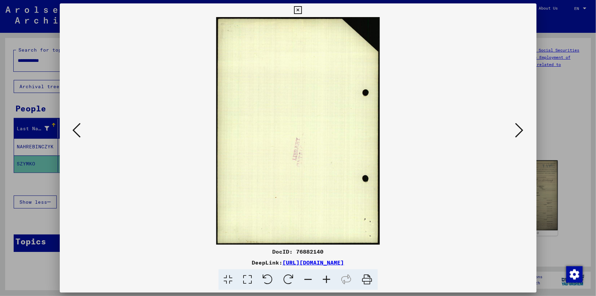
click at [522, 130] on icon at bounding box center [520, 130] width 8 height 16
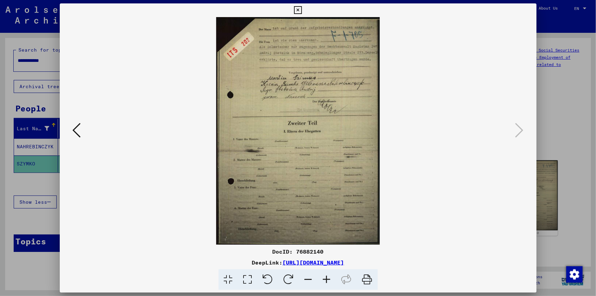
click at [327, 278] on icon at bounding box center [327, 279] width 18 height 21
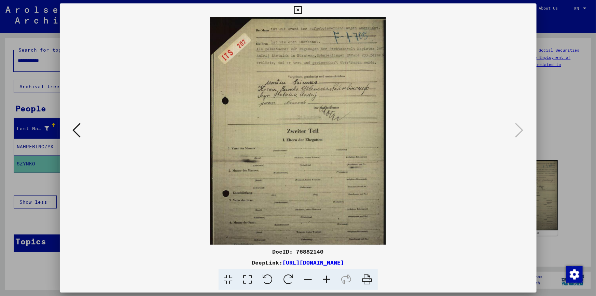
click at [327, 278] on icon at bounding box center [327, 279] width 18 height 21
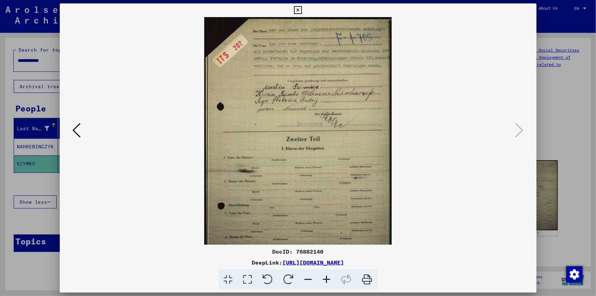
click at [327, 278] on icon at bounding box center [327, 279] width 18 height 21
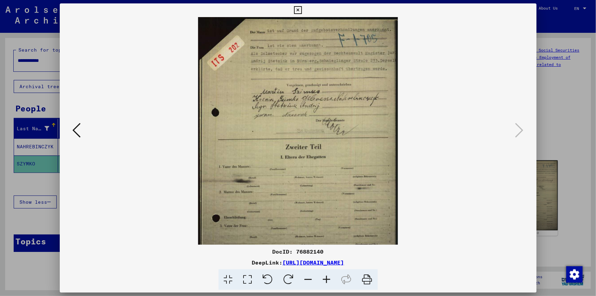
click at [327, 278] on icon at bounding box center [327, 279] width 18 height 21
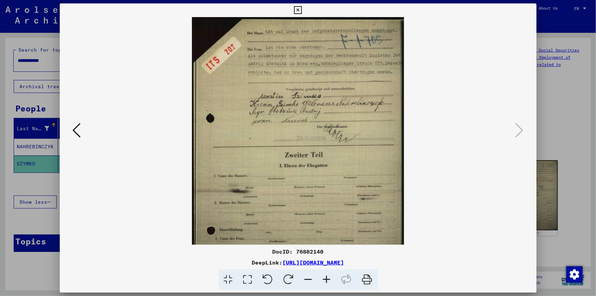
click at [327, 278] on icon at bounding box center [327, 279] width 18 height 21
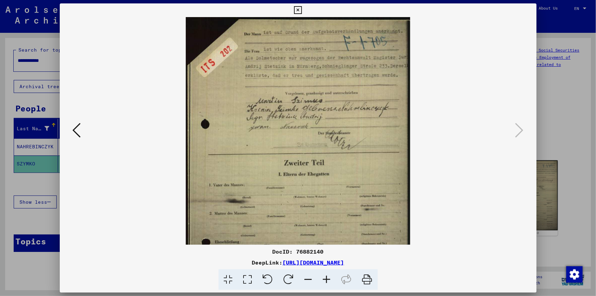
click at [327, 278] on icon at bounding box center [327, 279] width 18 height 21
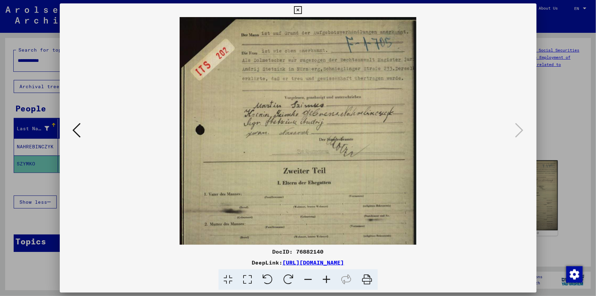
click at [327, 278] on icon at bounding box center [327, 279] width 18 height 21
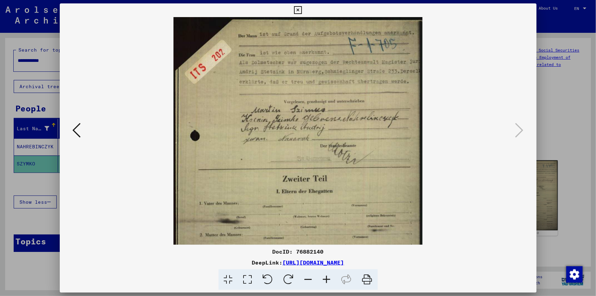
click at [325, 277] on icon at bounding box center [327, 279] width 18 height 21
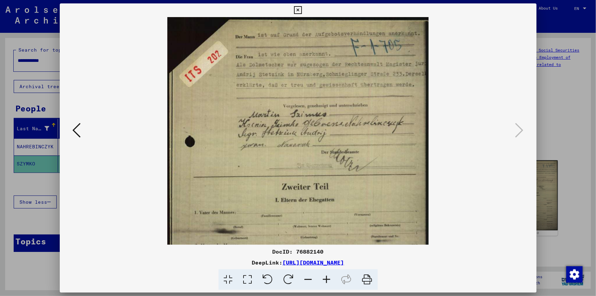
click at [325, 277] on icon at bounding box center [327, 279] width 18 height 21
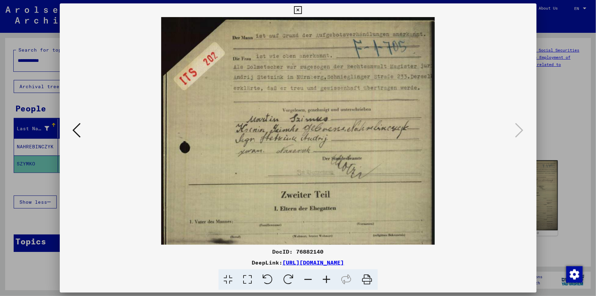
click at [325, 277] on icon at bounding box center [327, 279] width 18 height 21
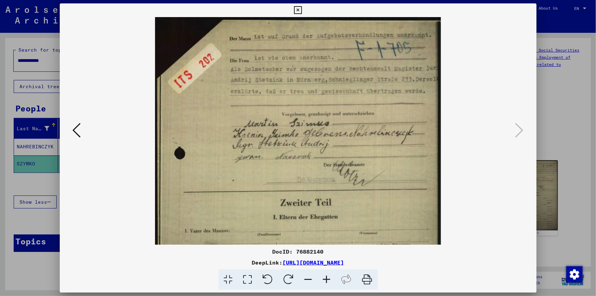
click at [325, 277] on icon at bounding box center [327, 279] width 18 height 21
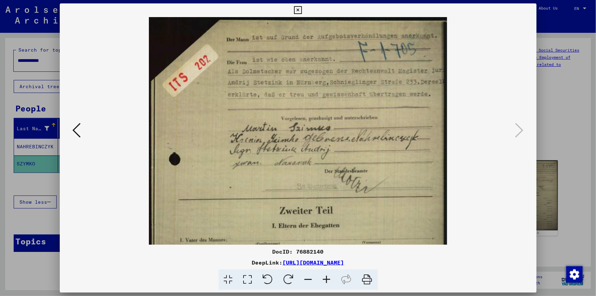
click at [325, 277] on icon at bounding box center [327, 279] width 18 height 21
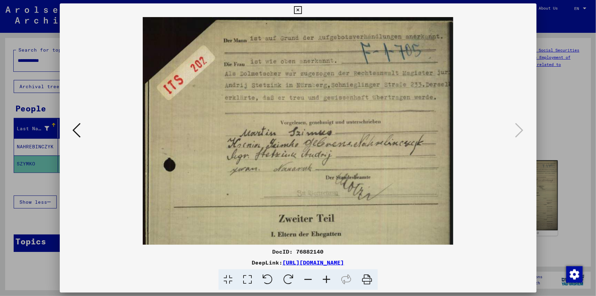
click at [325, 277] on icon at bounding box center [327, 279] width 18 height 21
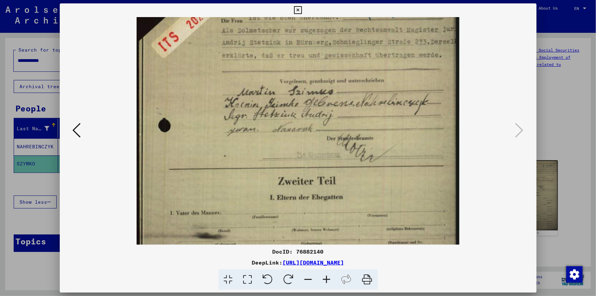
drag, startPoint x: 322, startPoint y: 196, endPoint x: 322, endPoint y: 140, distance: 56.4
click at [322, 142] on img at bounding box center [298, 197] width 323 height 450
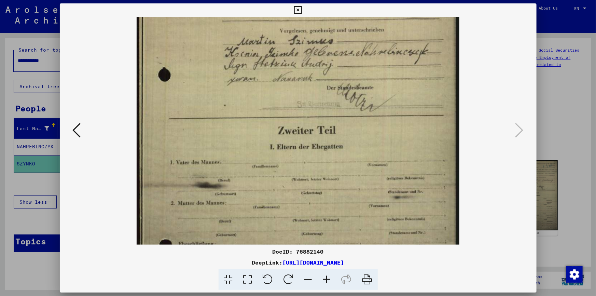
drag, startPoint x: 330, startPoint y: 190, endPoint x: 330, endPoint y: 132, distance: 57.8
click at [330, 132] on img at bounding box center [298, 146] width 323 height 450
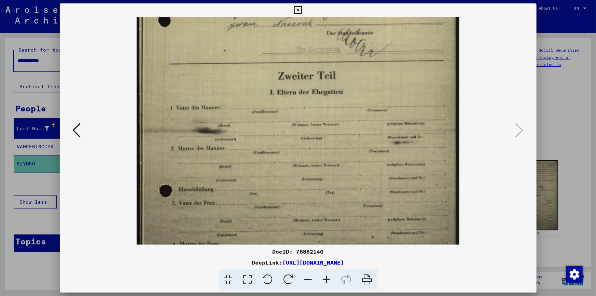
drag, startPoint x: 326, startPoint y: 182, endPoint x: 326, endPoint y: 138, distance: 44.1
click at [326, 138] on img at bounding box center [298, 91] width 323 height 450
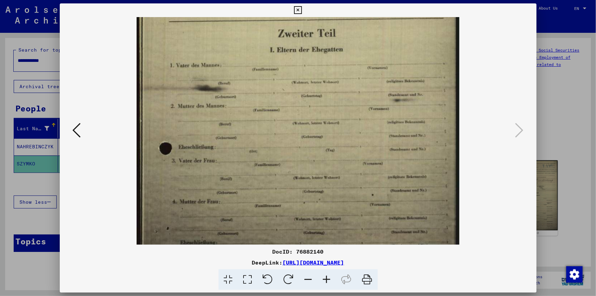
drag, startPoint x: 326, startPoint y: 181, endPoint x: 326, endPoint y: 137, distance: 43.7
click at [326, 139] on img at bounding box center [298, 49] width 323 height 450
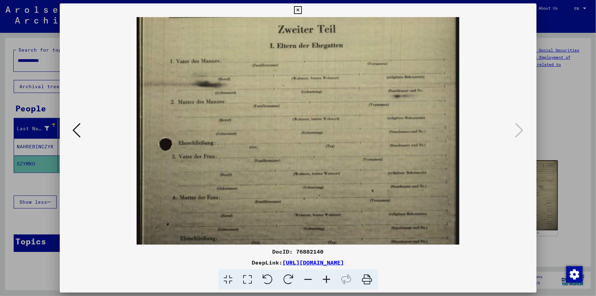
scroll to position [222, 0]
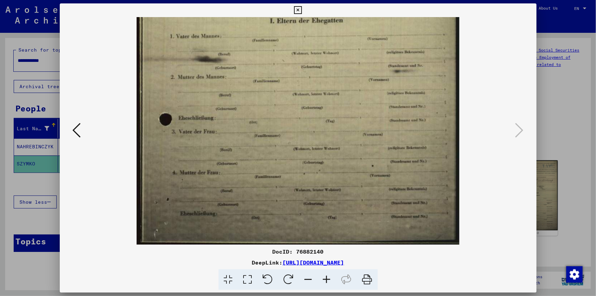
drag, startPoint x: 326, startPoint y: 179, endPoint x: 325, endPoint y: 143, distance: 36.2
click at [325, 144] on img at bounding box center [298, 20] width 323 height 450
drag, startPoint x: 317, startPoint y: 178, endPoint x: 317, endPoint y: 158, distance: 20.5
click at [317, 159] on img at bounding box center [298, 20] width 323 height 450
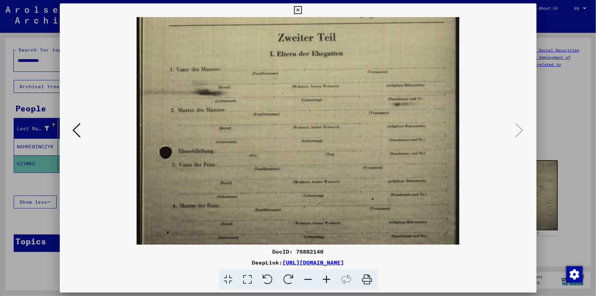
drag, startPoint x: 314, startPoint y: 112, endPoint x: 314, endPoint y: 171, distance: 58.8
click at [314, 170] on img at bounding box center [298, 53] width 323 height 450
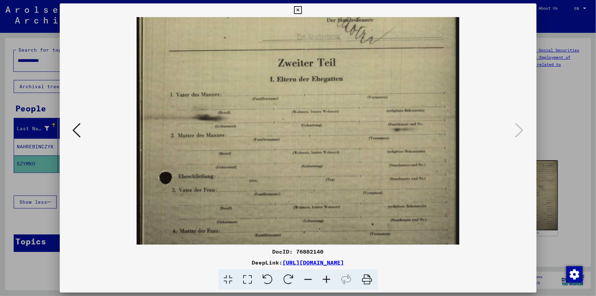
click at [73, 131] on icon at bounding box center [77, 130] width 8 height 16
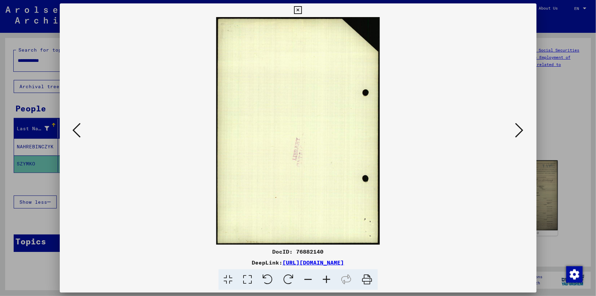
click at [77, 136] on icon at bounding box center [77, 130] width 8 height 16
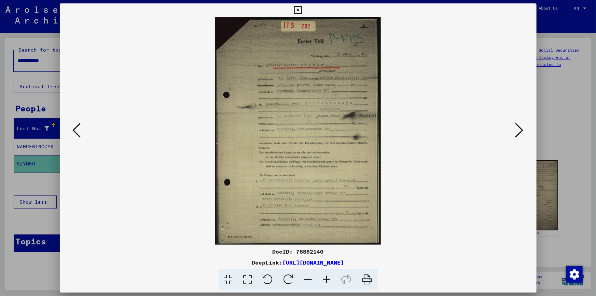
drag, startPoint x: 308, startPoint y: 128, endPoint x: 308, endPoint y: 163, distance: 35.2
click at [308, 163] on img at bounding box center [297, 131] width 165 height 228
click at [326, 277] on icon at bounding box center [327, 279] width 18 height 21
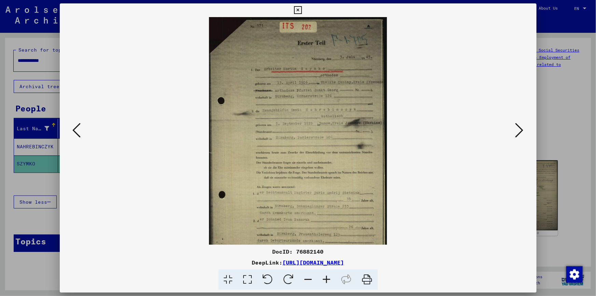
click at [326, 277] on icon at bounding box center [327, 279] width 18 height 21
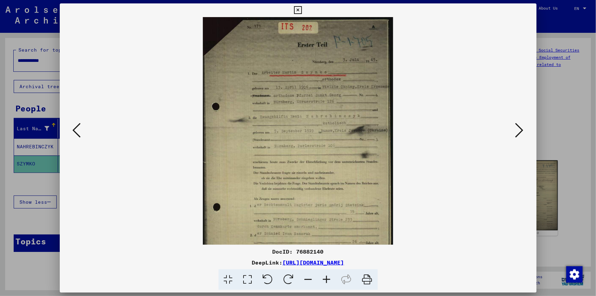
click at [326, 277] on icon at bounding box center [327, 279] width 18 height 21
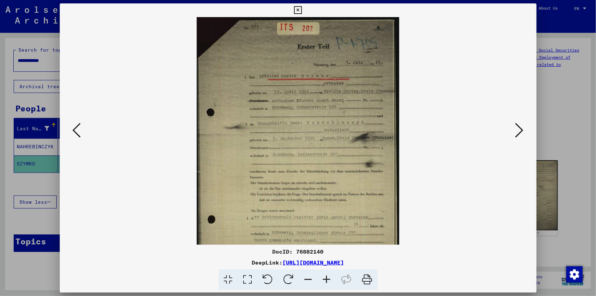
click at [326, 277] on icon at bounding box center [327, 279] width 18 height 21
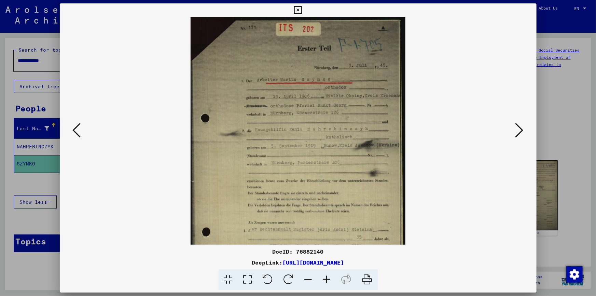
click at [326, 277] on icon at bounding box center [327, 279] width 18 height 21
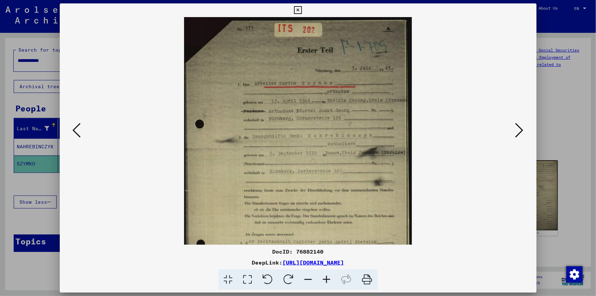
click at [326, 277] on icon at bounding box center [327, 279] width 18 height 21
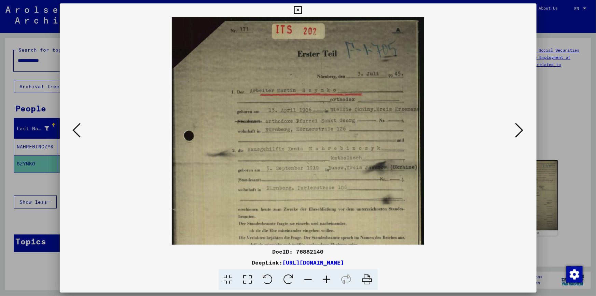
click at [326, 277] on icon at bounding box center [327, 279] width 18 height 21
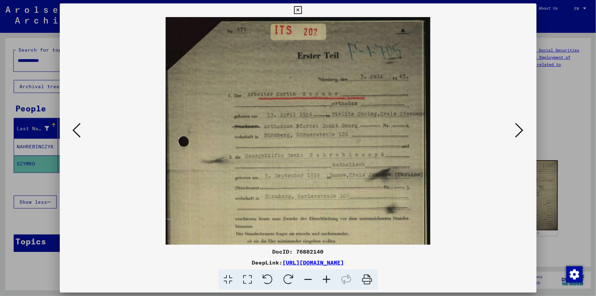
click at [326, 277] on icon at bounding box center [327, 279] width 18 height 21
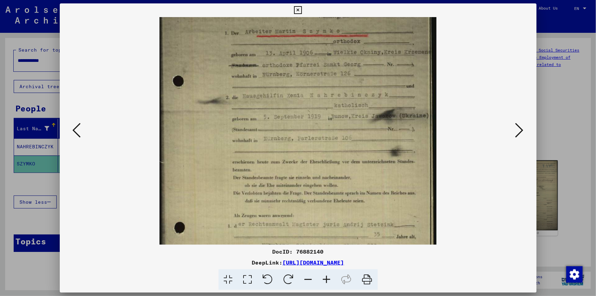
drag, startPoint x: 306, startPoint y: 166, endPoint x: 306, endPoint y: 108, distance: 57.8
click at [306, 109] on img at bounding box center [298, 141] width 277 height 381
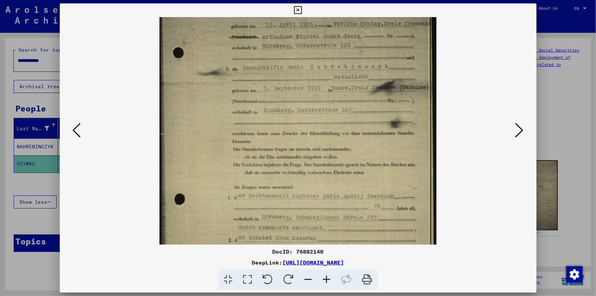
drag, startPoint x: 300, startPoint y: 155, endPoint x: 300, endPoint y: 106, distance: 48.9
click at [300, 110] on img at bounding box center [298, 112] width 277 height 381
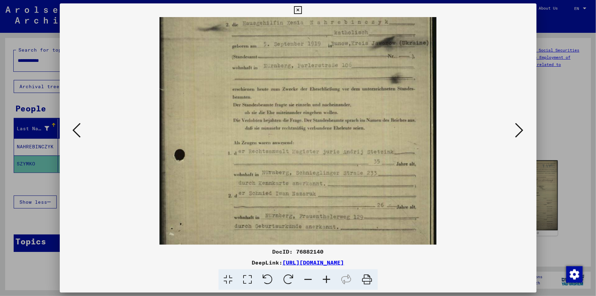
scroll to position [141, 0]
drag, startPoint x: 319, startPoint y: 136, endPoint x: 318, endPoint y: 109, distance: 26.7
click at [318, 109] on img at bounding box center [298, 66] width 277 height 381
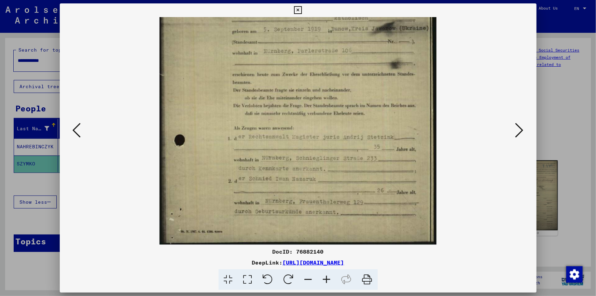
drag, startPoint x: 339, startPoint y: 191, endPoint x: 341, endPoint y: 160, distance: 31.5
click at [341, 160] on img at bounding box center [298, 53] width 277 height 381
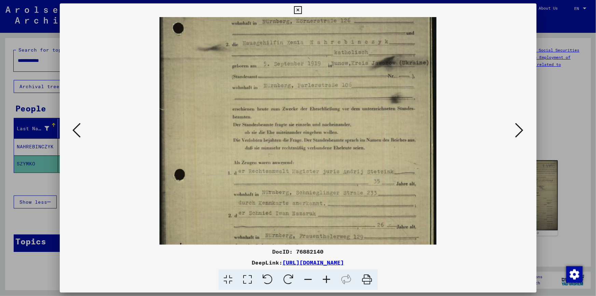
drag, startPoint x: 317, startPoint y: 91, endPoint x: 315, endPoint y: 127, distance: 36.3
click at [315, 127] on img at bounding box center [298, 88] width 277 height 381
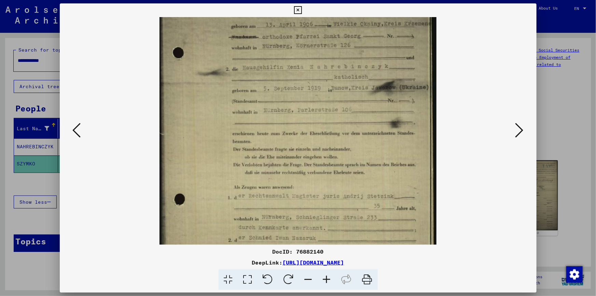
drag, startPoint x: 321, startPoint y: 111, endPoint x: 317, endPoint y: 125, distance: 14.6
click at [317, 125] on img at bounding box center [298, 112] width 277 height 381
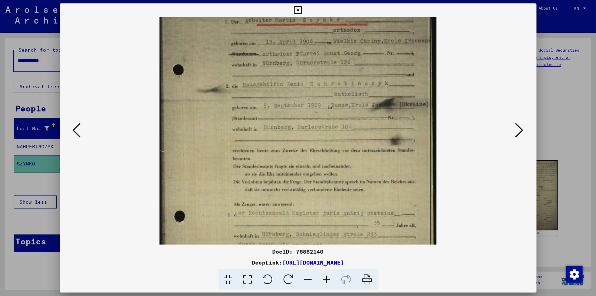
drag, startPoint x: 320, startPoint y: 103, endPoint x: 317, endPoint y: 120, distance: 17.9
click at [317, 120] on img at bounding box center [298, 130] width 277 height 381
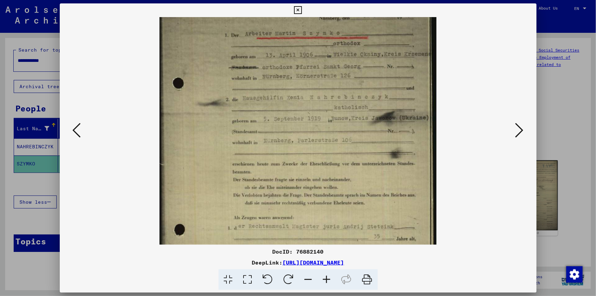
scroll to position [57, 0]
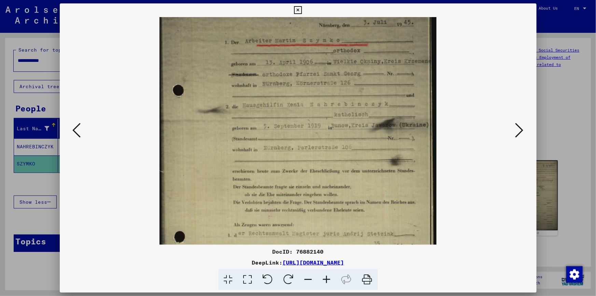
drag, startPoint x: 324, startPoint y: 96, endPoint x: 320, endPoint y: 117, distance: 21.6
click at [320, 117] on img at bounding box center [298, 150] width 277 height 381
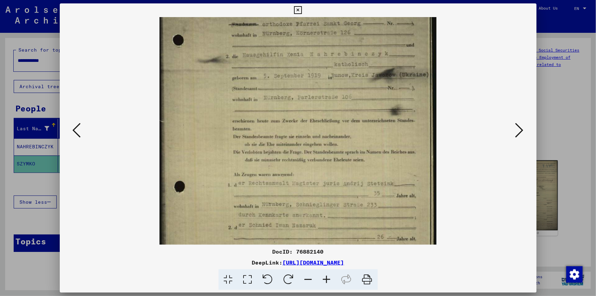
drag, startPoint x: 320, startPoint y: 141, endPoint x: 321, endPoint y: 84, distance: 57.4
click at [321, 87] on img at bounding box center [298, 100] width 277 height 381
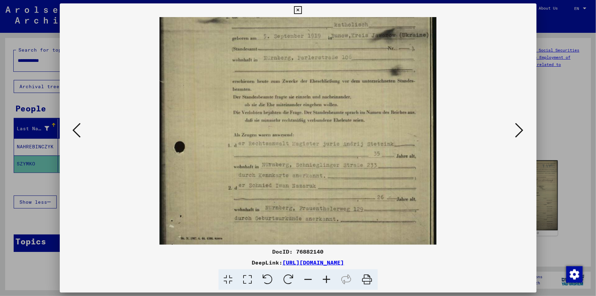
scroll to position [154, 0]
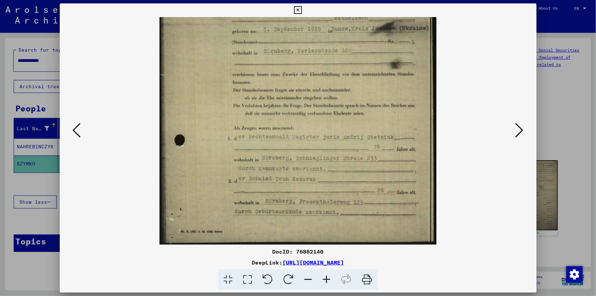
drag, startPoint x: 320, startPoint y: 137, endPoint x: 320, endPoint y: 93, distance: 43.7
click at [320, 93] on img at bounding box center [298, 53] width 277 height 381
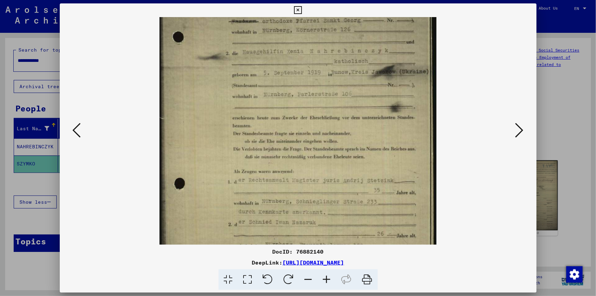
drag, startPoint x: 309, startPoint y: 48, endPoint x: 304, endPoint y: 93, distance: 46.1
click at [304, 92] on img at bounding box center [298, 97] width 277 height 381
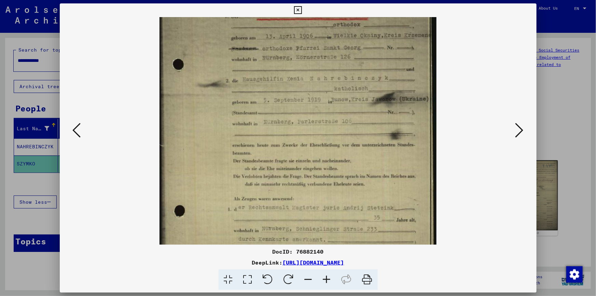
drag, startPoint x: 304, startPoint y: 63, endPoint x: 294, endPoint y: 111, distance: 49.5
click at [294, 111] on img at bounding box center [298, 124] width 277 height 381
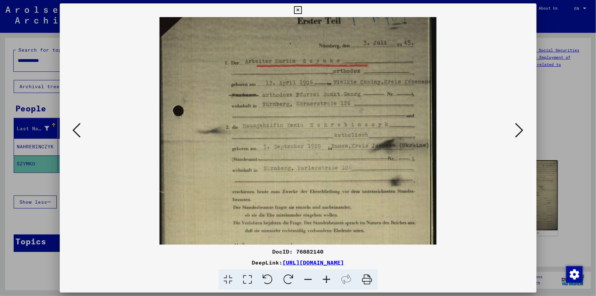
drag, startPoint x: 299, startPoint y: 83, endPoint x: 299, endPoint y: 120, distance: 36.2
click at [299, 120] on img at bounding box center [298, 171] width 277 height 381
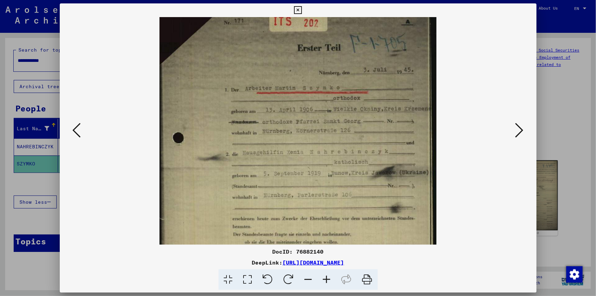
scroll to position [0, 0]
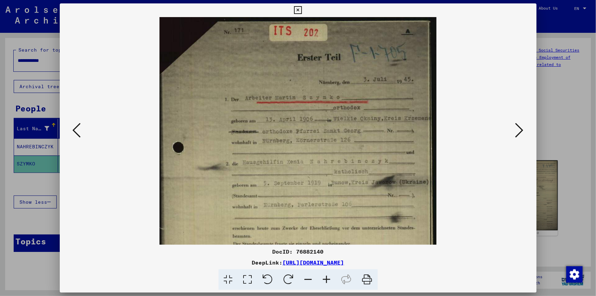
drag, startPoint x: 299, startPoint y: 83, endPoint x: 299, endPoint y: 116, distance: 32.8
click at [299, 116] on img at bounding box center [298, 207] width 277 height 381
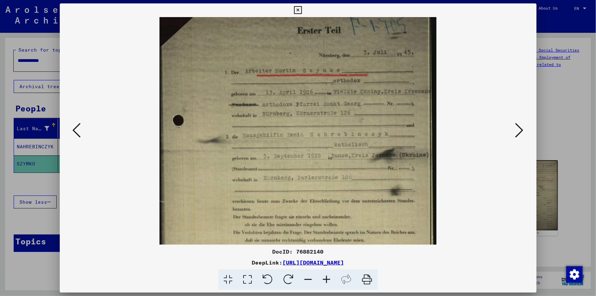
drag, startPoint x: 313, startPoint y: 144, endPoint x: 310, endPoint y: 114, distance: 29.6
click at [310, 116] on img at bounding box center [298, 180] width 277 height 381
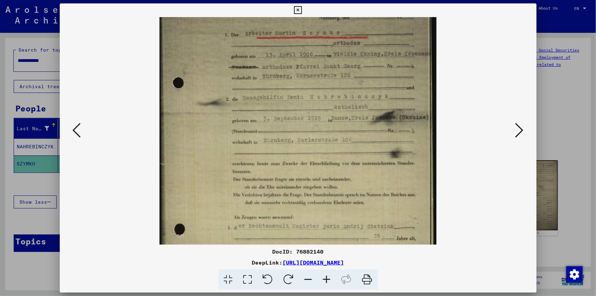
drag, startPoint x: 314, startPoint y: 151, endPoint x: 304, endPoint y: 113, distance: 39.1
click at [304, 113] on img at bounding box center [298, 142] width 277 height 381
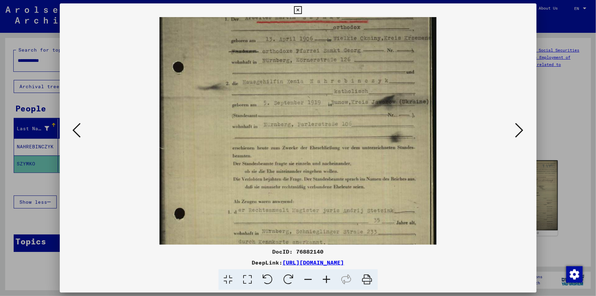
drag, startPoint x: 314, startPoint y: 148, endPoint x: 311, endPoint y: 125, distance: 22.5
click at [311, 126] on img at bounding box center [298, 127] width 277 height 381
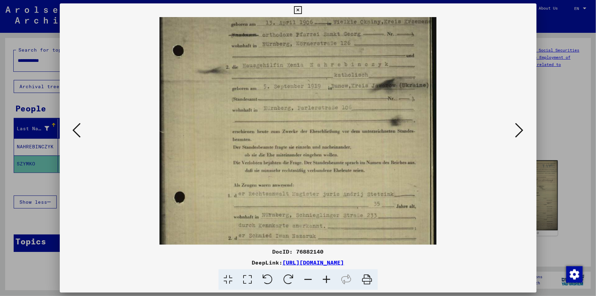
drag, startPoint x: 317, startPoint y: 155, endPoint x: 314, endPoint y: 130, distance: 25.5
click at [315, 134] on img at bounding box center [298, 110] width 277 height 381
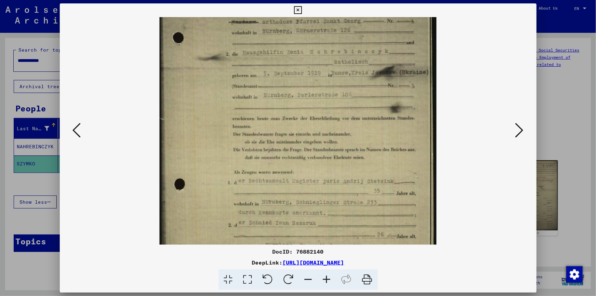
drag, startPoint x: 315, startPoint y: 159, endPoint x: 314, endPoint y: 140, distance: 19.2
click at [314, 142] on img at bounding box center [298, 97] width 277 height 381
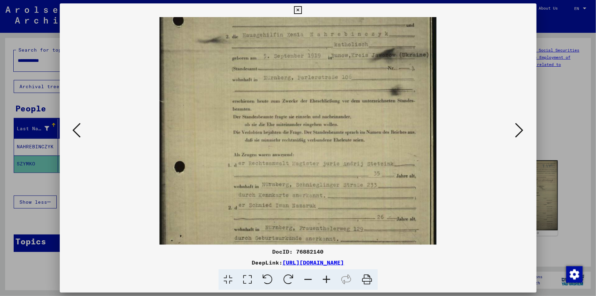
drag, startPoint x: 314, startPoint y: 166, endPoint x: 313, endPoint y: 144, distance: 22.2
click at [314, 149] on img at bounding box center [298, 80] width 277 height 381
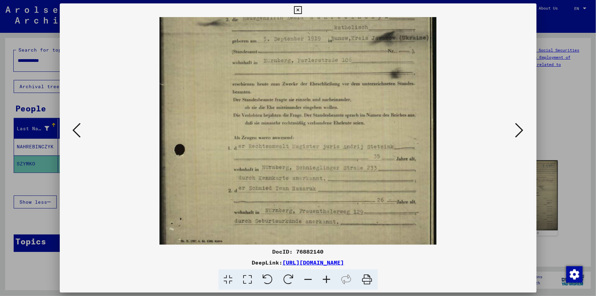
scroll to position [154, 0]
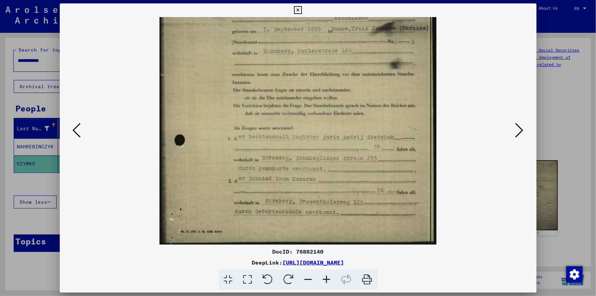
drag, startPoint x: 319, startPoint y: 169, endPoint x: 316, endPoint y: 156, distance: 13.6
click at [317, 157] on img at bounding box center [298, 53] width 277 height 381
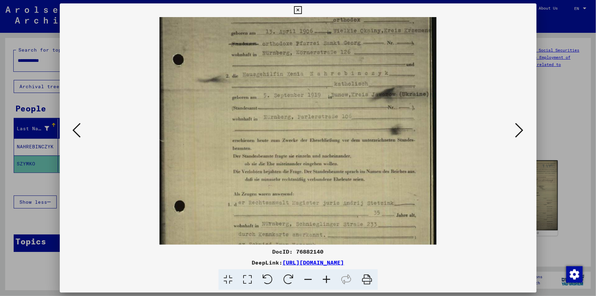
drag, startPoint x: 374, startPoint y: 118, endPoint x: 384, endPoint y: 186, distance: 69.0
click at [385, 189] on img at bounding box center [298, 119] width 277 height 381
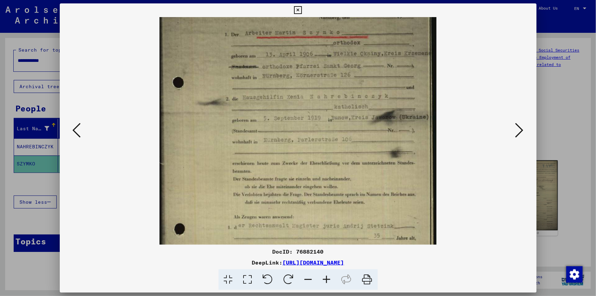
drag, startPoint x: 383, startPoint y: 146, endPoint x: 379, endPoint y: 176, distance: 31.0
click at [379, 175] on img at bounding box center [298, 142] width 277 height 381
